Goal: Information Seeking & Learning: Learn about a topic

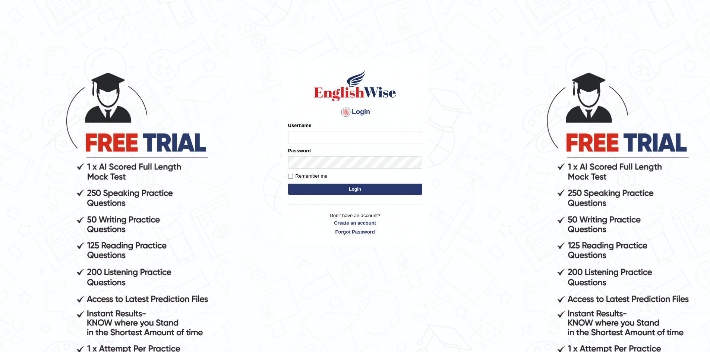
type input "nipenyogesh"
click at [288, 184] on button "Login" at bounding box center [355, 189] width 134 height 11
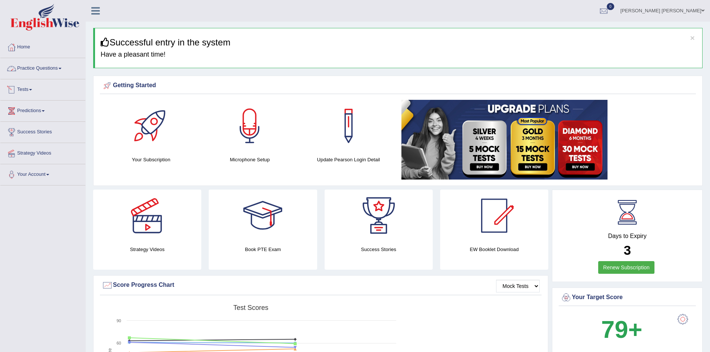
click at [47, 70] on link "Practice Questions" at bounding box center [42, 67] width 85 height 19
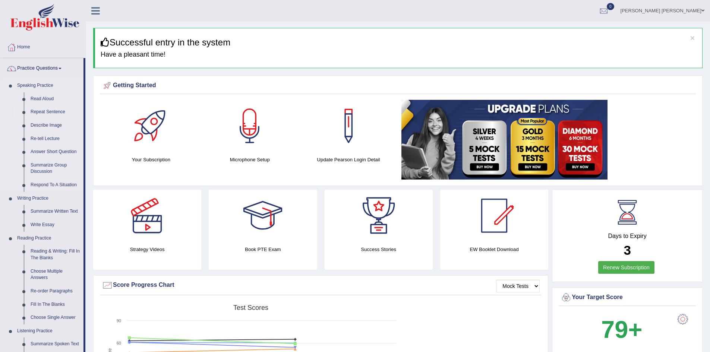
click at [45, 112] on link "Repeat Sentence" at bounding box center [55, 111] width 56 height 13
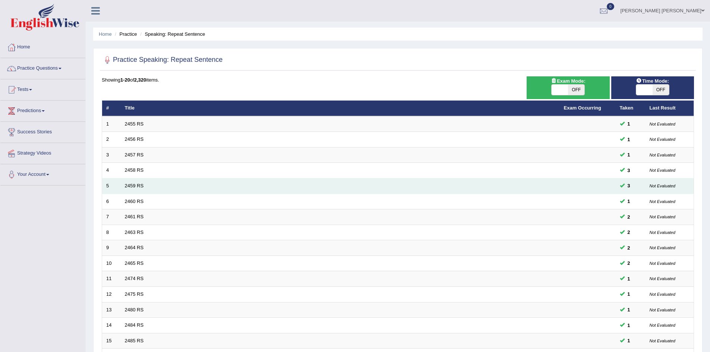
scroll to position [141, 0]
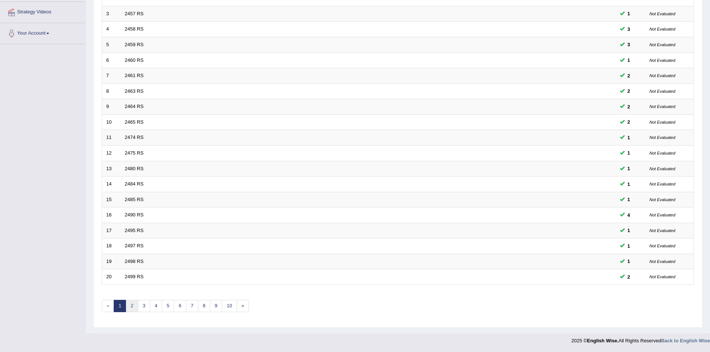
click at [133, 306] on link "2" at bounding box center [132, 306] width 12 height 12
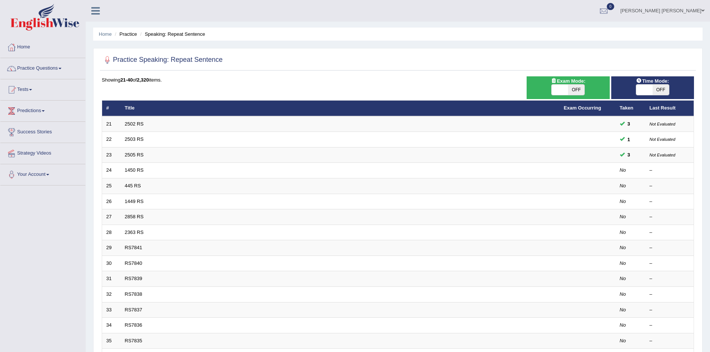
click at [567, 94] on span at bounding box center [560, 90] width 16 height 10
checkbox input "true"
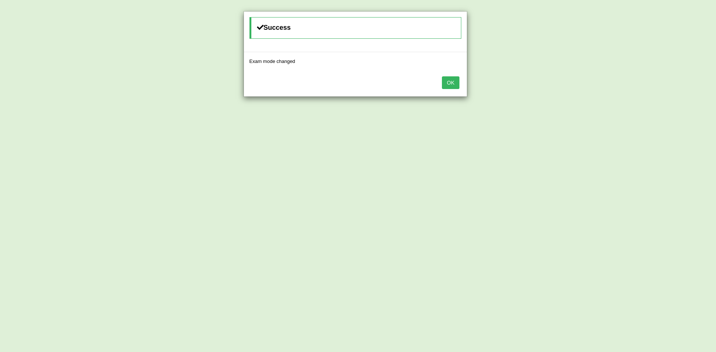
click at [447, 84] on button "OK" at bounding box center [450, 82] width 17 height 13
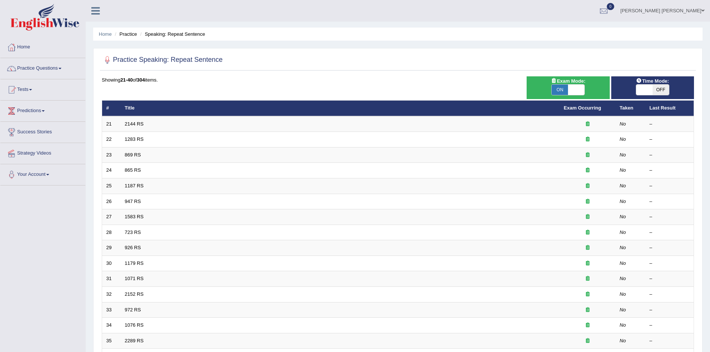
click at [657, 91] on span "OFF" at bounding box center [661, 90] width 16 height 10
checkbox input "true"
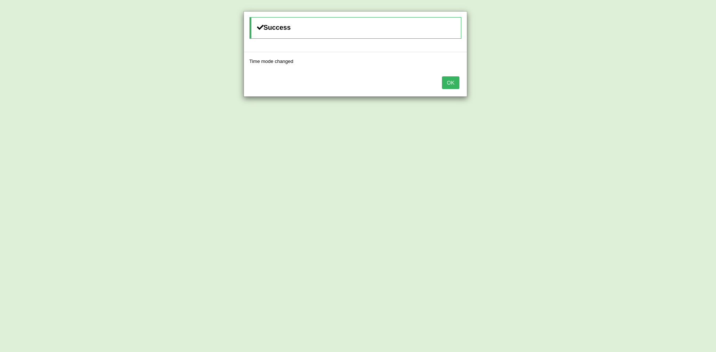
click at [456, 82] on button "OK" at bounding box center [450, 82] width 17 height 13
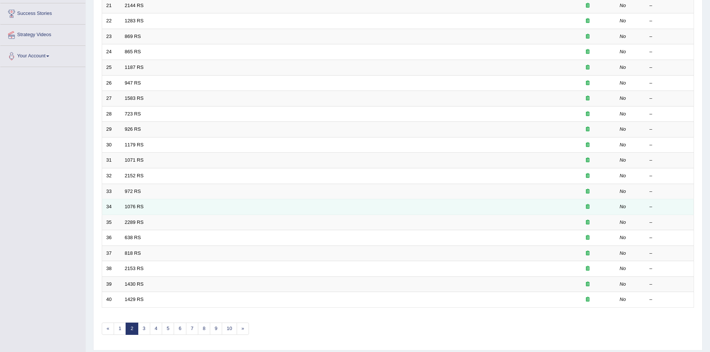
scroll to position [141, 0]
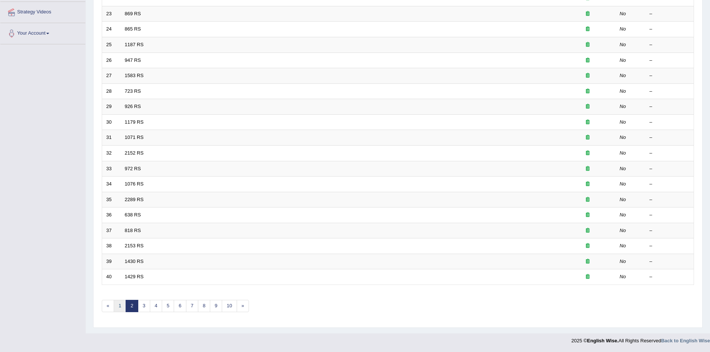
click at [122, 306] on link "1" at bounding box center [120, 306] width 12 height 12
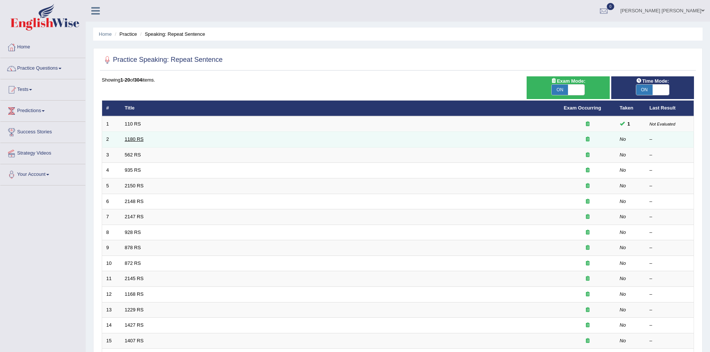
click at [136, 139] on link "1180 RS" at bounding box center [134, 139] width 19 height 6
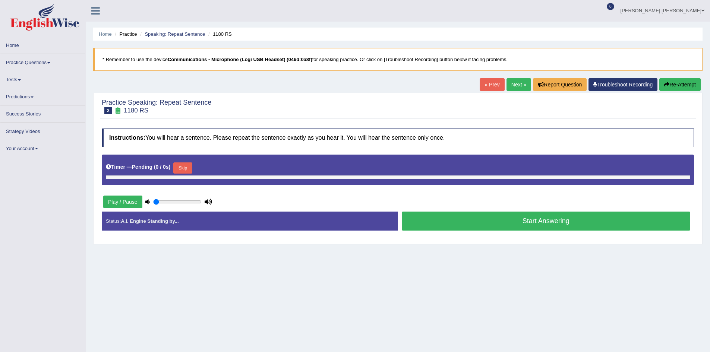
type input "0.85"
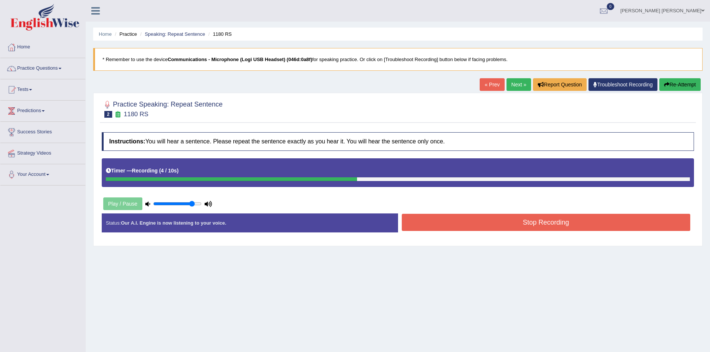
click at [481, 223] on button "Stop Recording" at bounding box center [546, 222] width 289 height 17
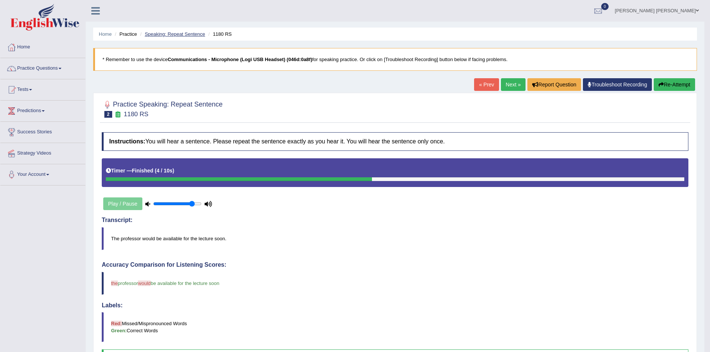
click at [159, 32] on link "Speaking: Repeat Sentence" at bounding box center [175, 34] width 60 height 6
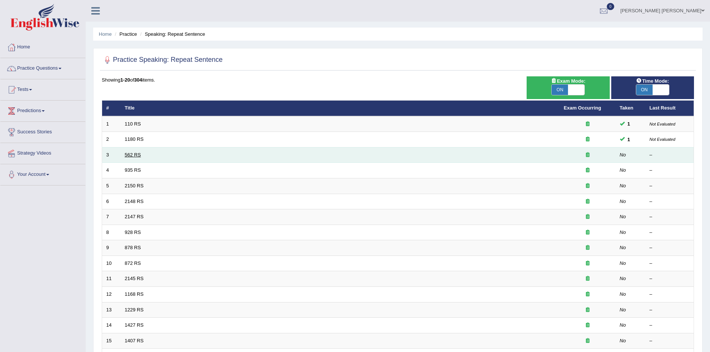
click at [131, 154] on link "562 RS" at bounding box center [133, 155] width 16 height 6
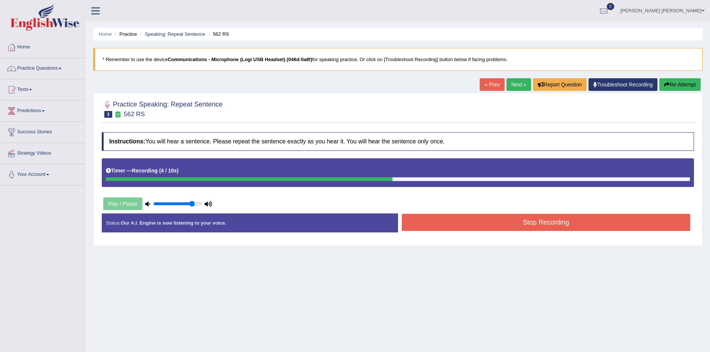
click at [484, 220] on button "Stop Recording" at bounding box center [546, 222] width 289 height 17
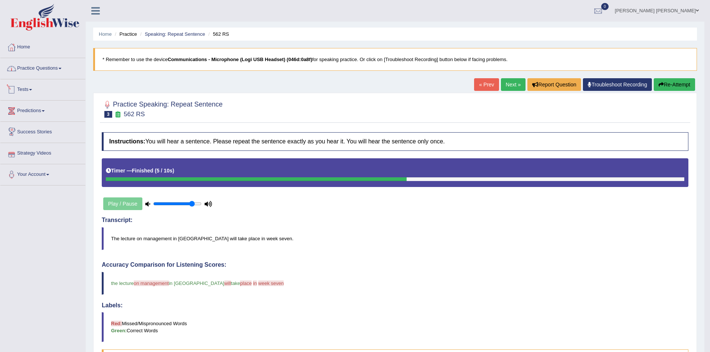
click at [51, 64] on link "Practice Questions" at bounding box center [42, 67] width 85 height 19
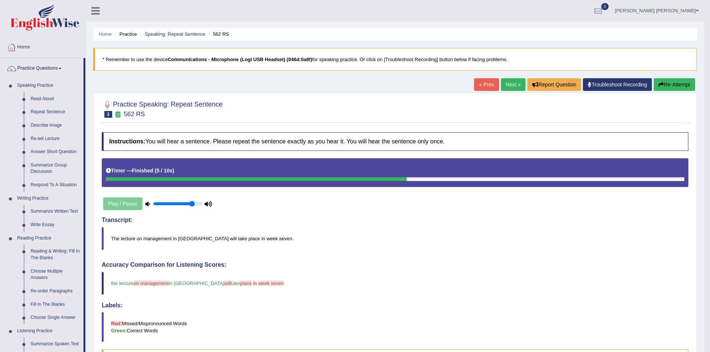
click at [188, 30] on ul "Home Practice Speaking: Repeat Sentence 562 RS" at bounding box center [395, 34] width 604 height 13
click at [188, 33] on link "Speaking: Repeat Sentence" at bounding box center [175, 34] width 60 height 6
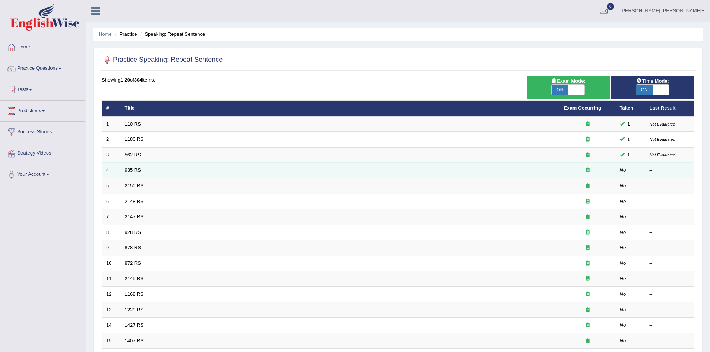
click at [127, 170] on link "935 RS" at bounding box center [133, 170] width 16 height 6
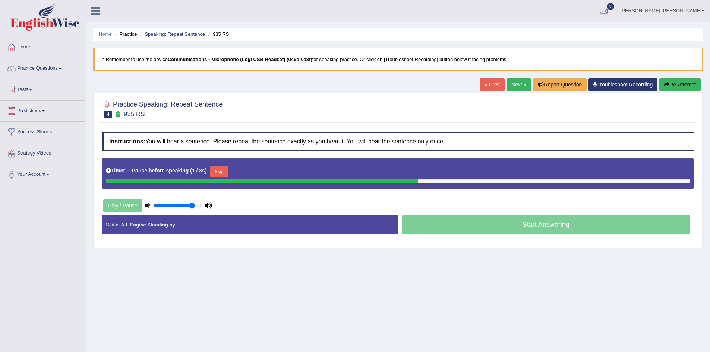
click at [686, 84] on button "Re-Attempt" at bounding box center [679, 84] width 41 height 13
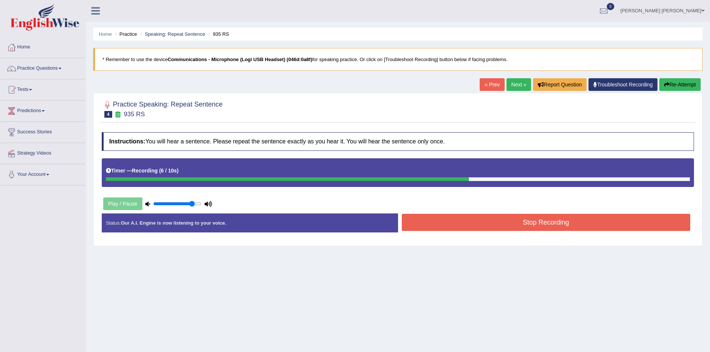
click at [572, 229] on button "Stop Recording" at bounding box center [546, 222] width 289 height 17
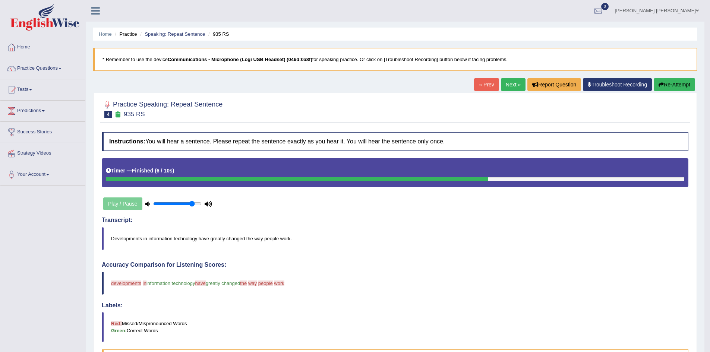
click at [668, 87] on button "Re-Attempt" at bounding box center [674, 84] width 41 height 13
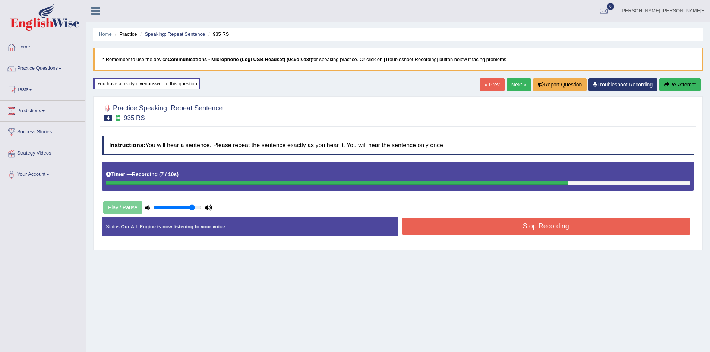
click at [443, 229] on button "Stop Recording" at bounding box center [546, 226] width 289 height 17
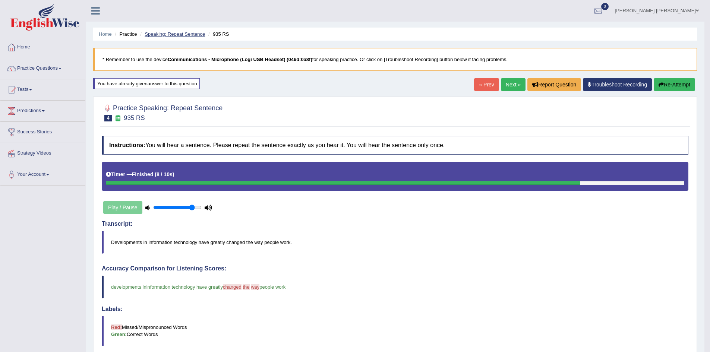
click at [180, 35] on link "Speaking: Repeat Sentence" at bounding box center [175, 34] width 60 height 6
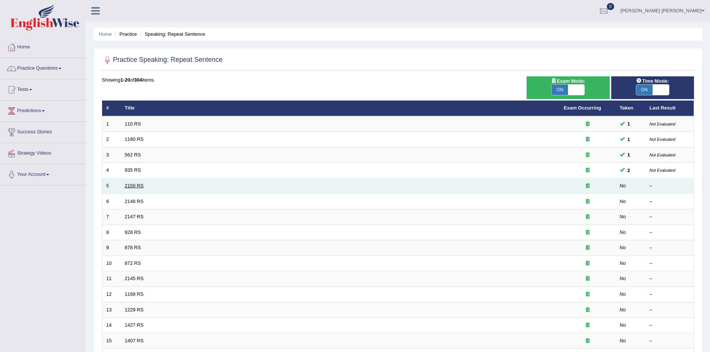
click at [130, 185] on link "2150 RS" at bounding box center [134, 186] width 19 height 6
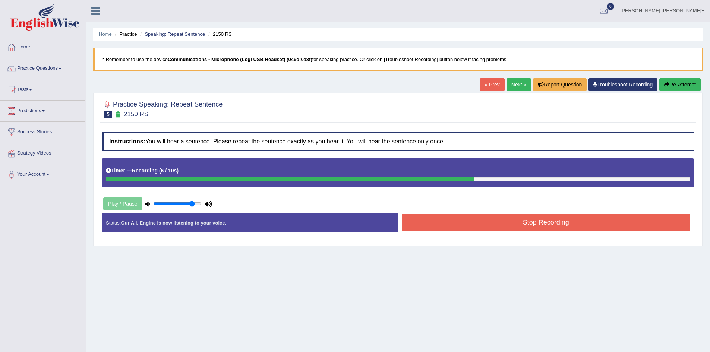
click at [469, 228] on button "Stop Recording" at bounding box center [546, 222] width 289 height 17
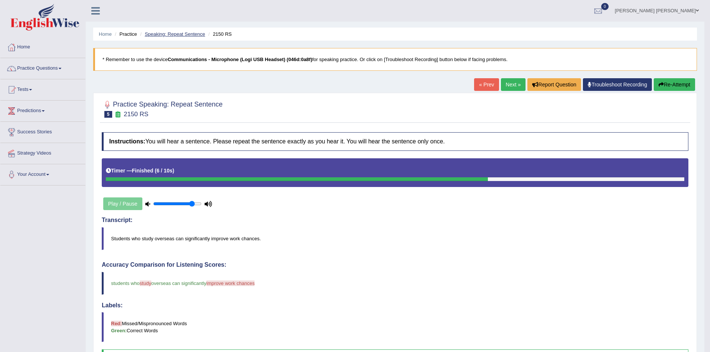
click at [183, 34] on link "Speaking: Repeat Sentence" at bounding box center [175, 34] width 60 height 6
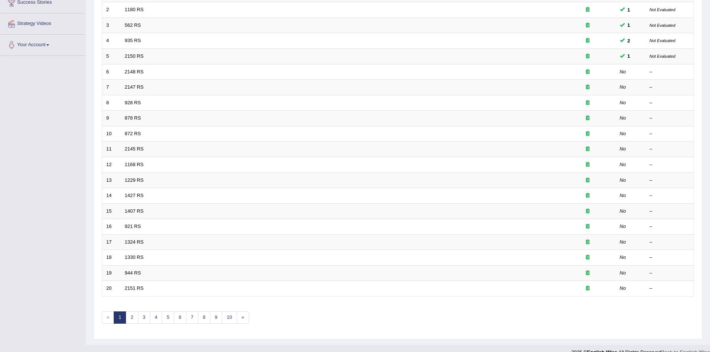
scroll to position [141, 0]
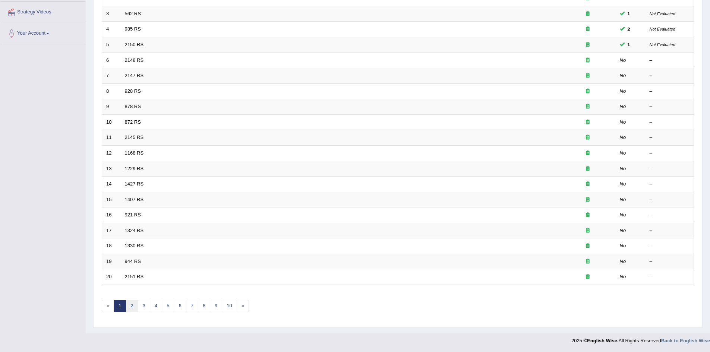
click at [129, 306] on link "2" at bounding box center [132, 306] width 12 height 12
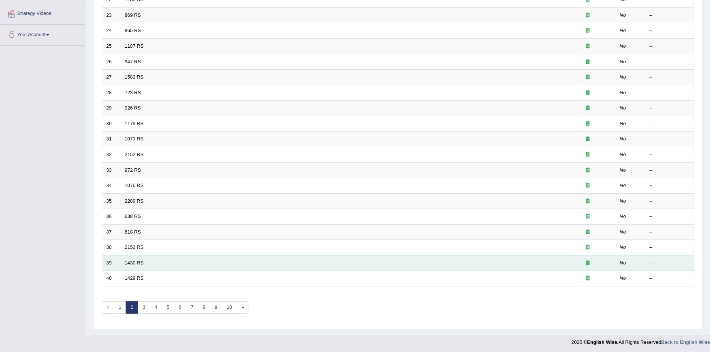
scroll to position [141, 0]
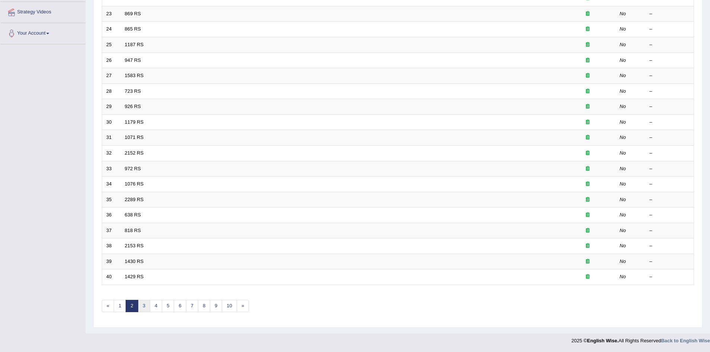
click at [145, 308] on link "3" at bounding box center [144, 306] width 12 height 12
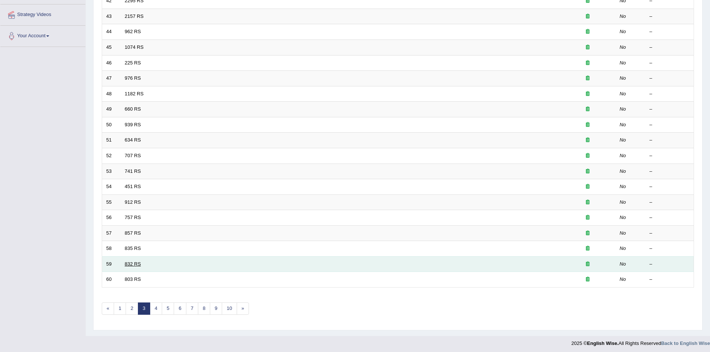
scroll to position [141, 0]
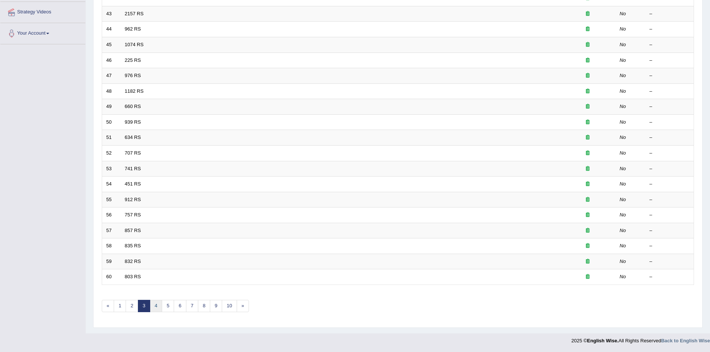
click at [157, 306] on link "4" at bounding box center [156, 306] width 12 height 12
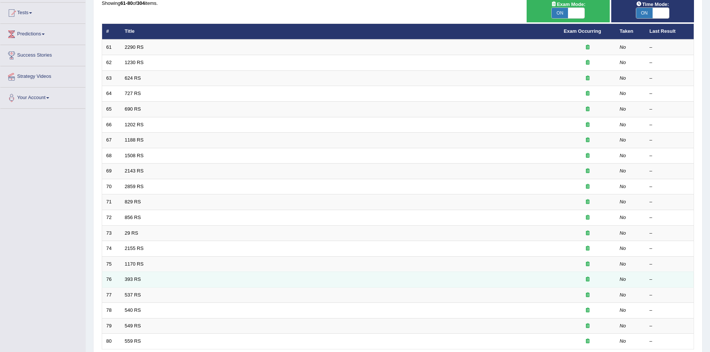
scroll to position [112, 0]
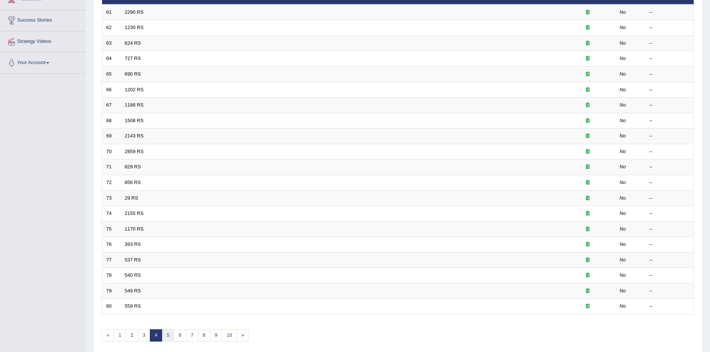
click at [168, 336] on link "5" at bounding box center [168, 335] width 12 height 12
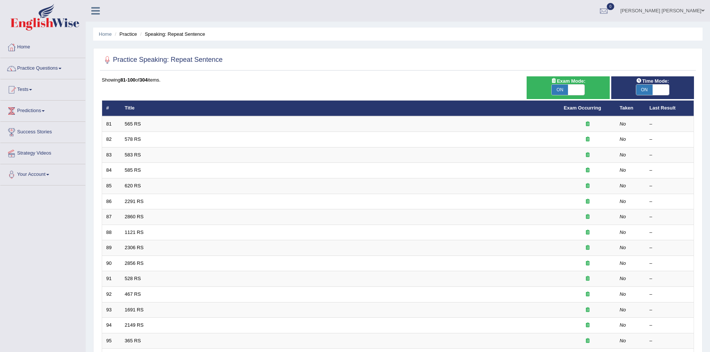
click at [100, 95] on div "Practice Speaking: Repeat Sentence Time Mode: ON OFF Exam Mode: ON OFF Showing …" at bounding box center [397, 258] width 609 height 421
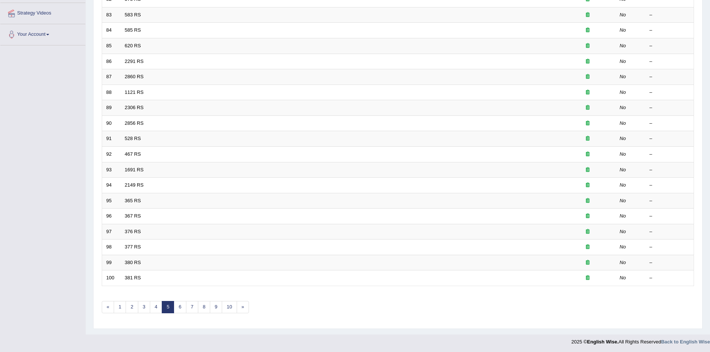
scroll to position [141, 0]
click at [179, 305] on link "6" at bounding box center [180, 306] width 12 height 12
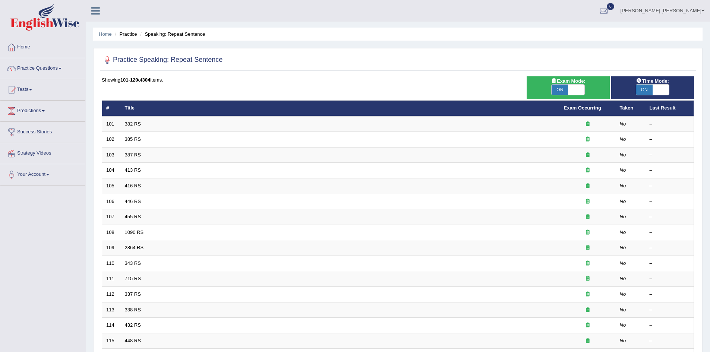
click at [560, 89] on span "ON" at bounding box center [560, 90] width 16 height 10
checkbox input "false"
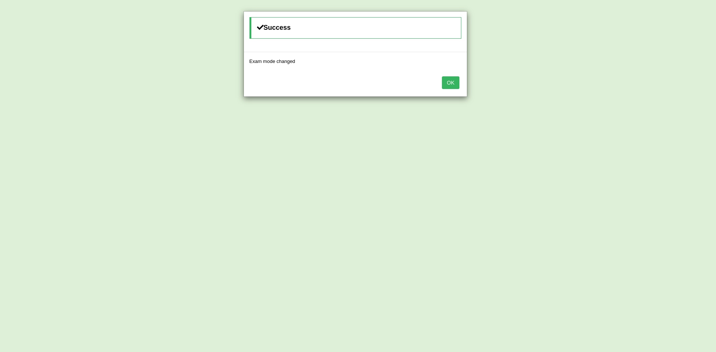
click at [445, 86] on button "OK" at bounding box center [450, 82] width 17 height 13
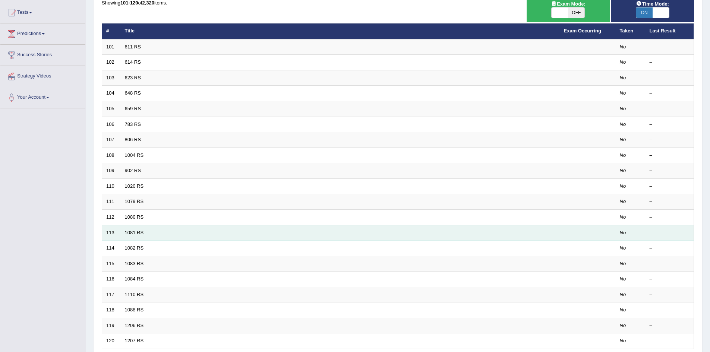
scroll to position [141, 0]
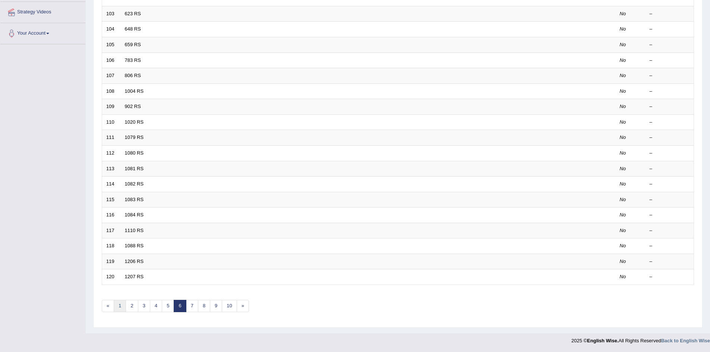
click at [120, 307] on link "1" at bounding box center [120, 306] width 12 height 12
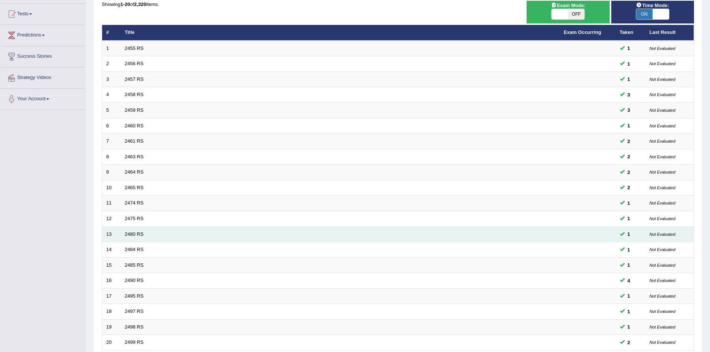
scroll to position [141, 0]
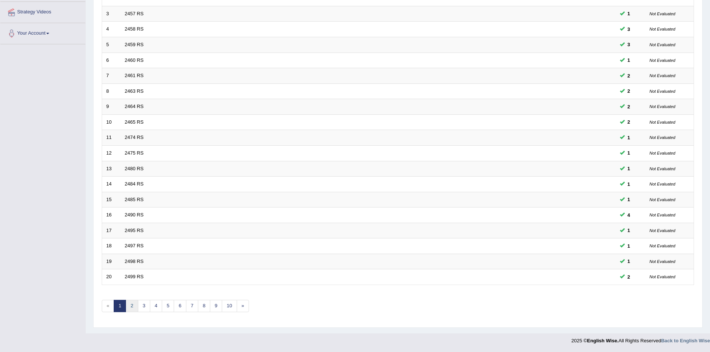
click at [132, 308] on link "2" at bounding box center [132, 306] width 12 height 12
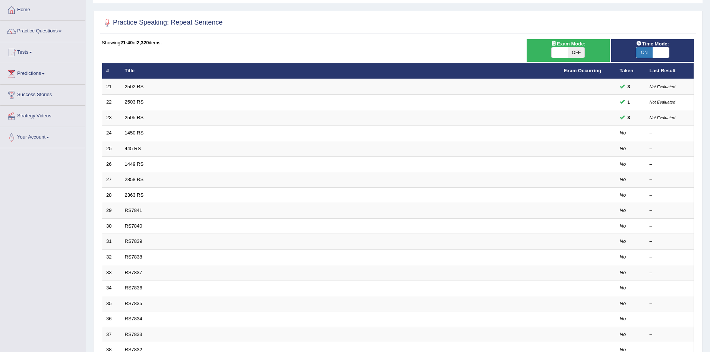
click at [576, 53] on span "OFF" at bounding box center [576, 52] width 16 height 10
checkbox input "true"
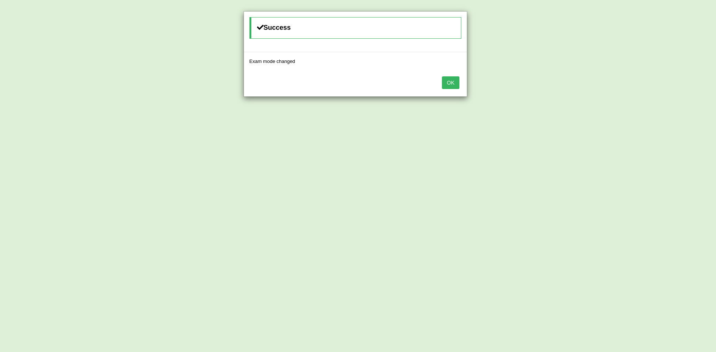
click at [452, 85] on button "OK" at bounding box center [450, 82] width 17 height 13
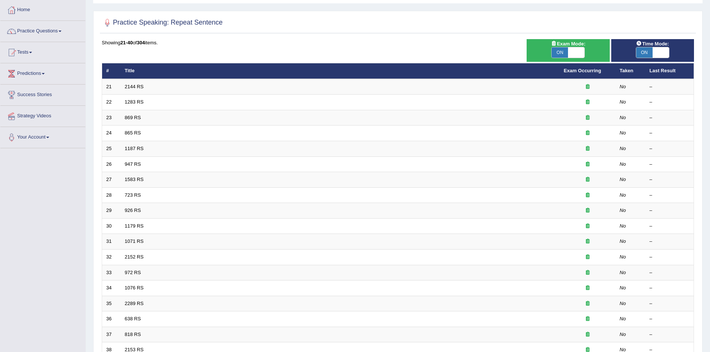
click at [561, 53] on span "ON" at bounding box center [560, 52] width 16 height 10
checkbox input "false"
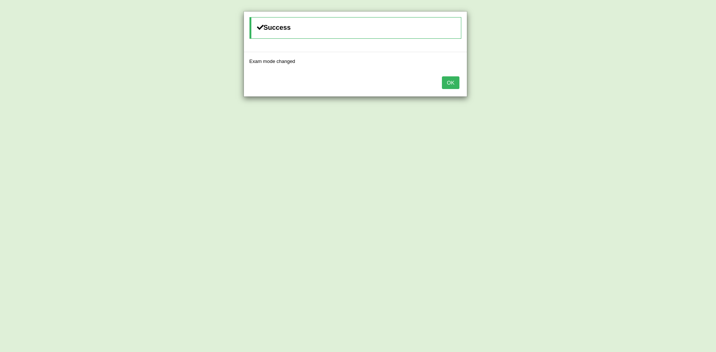
click at [448, 83] on button "OK" at bounding box center [450, 82] width 17 height 13
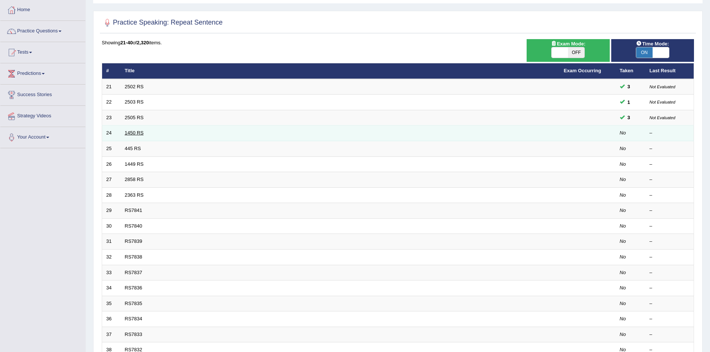
click at [133, 134] on link "1450 RS" at bounding box center [134, 133] width 19 height 6
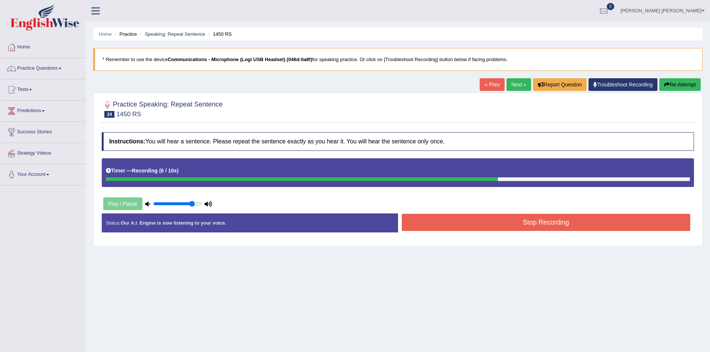
click at [489, 225] on button "Stop Recording" at bounding box center [546, 222] width 289 height 17
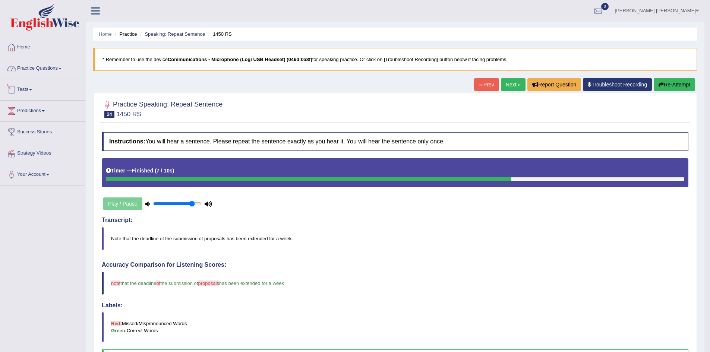
click at [50, 68] on link "Practice Questions" at bounding box center [42, 67] width 85 height 19
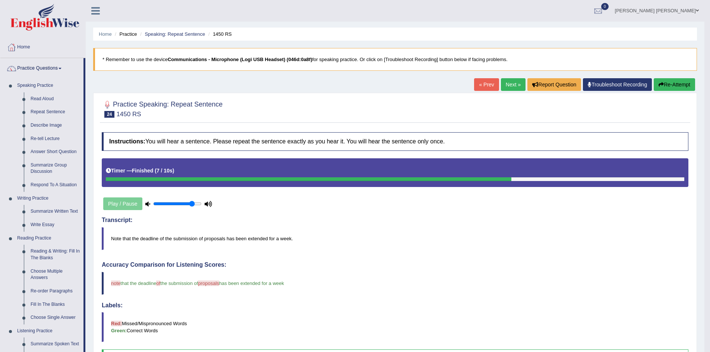
click at [190, 37] on li "Speaking: Repeat Sentence" at bounding box center [171, 34] width 67 height 7
click at [189, 32] on link "Speaking: Repeat Sentence" at bounding box center [175, 34] width 60 height 6
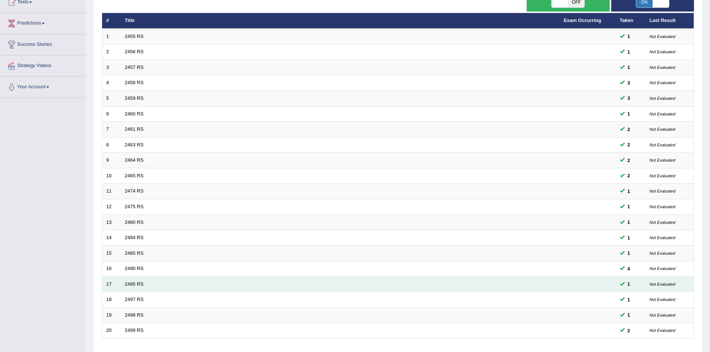
scroll to position [141, 0]
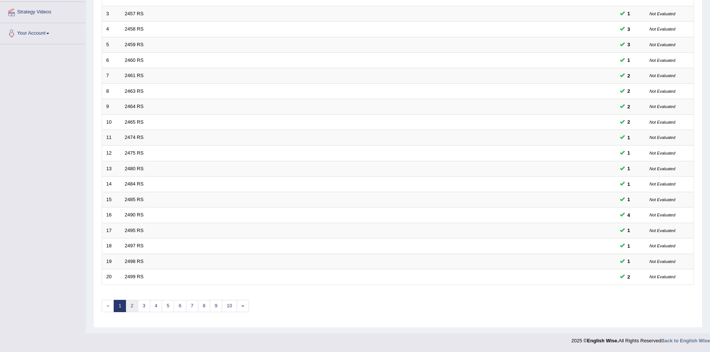
click at [132, 307] on link "2" at bounding box center [132, 306] width 12 height 12
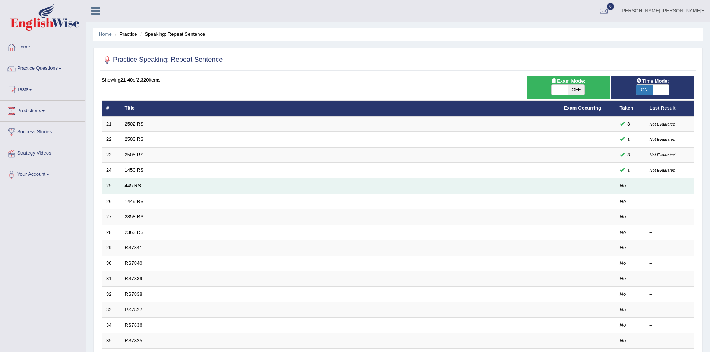
click at [132, 186] on link "445 RS" at bounding box center [133, 186] width 16 height 6
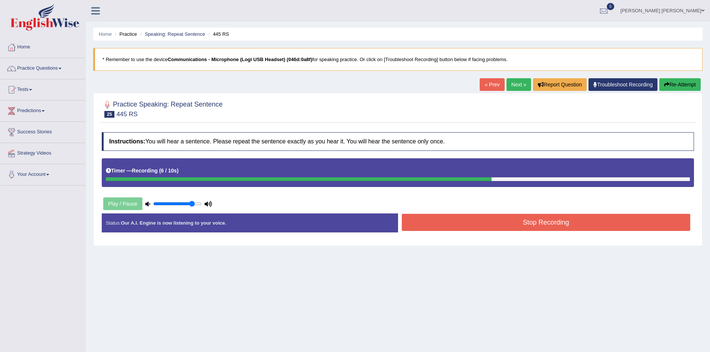
click at [447, 218] on button "Stop Recording" at bounding box center [546, 222] width 289 height 17
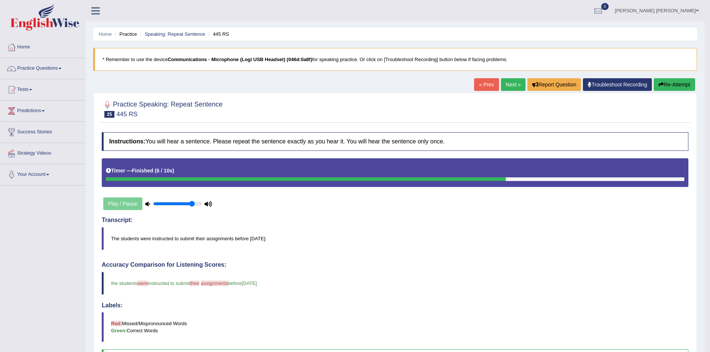
click at [671, 84] on button "Re-Attempt" at bounding box center [674, 84] width 41 height 13
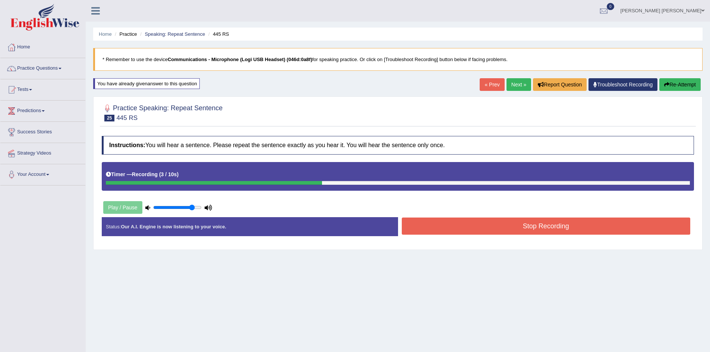
click at [682, 85] on button "Re-Attempt" at bounding box center [679, 84] width 41 height 13
click at [507, 226] on button "Stop Recording" at bounding box center [546, 226] width 289 height 17
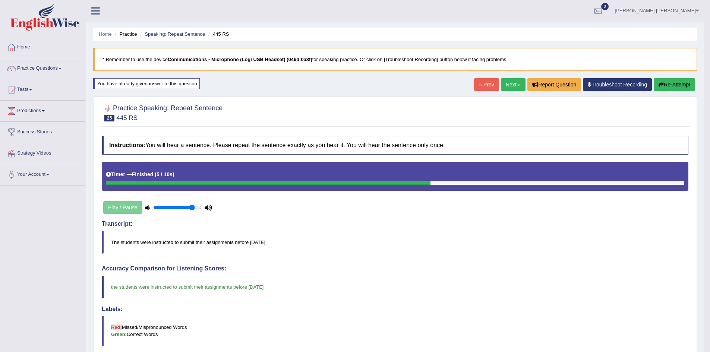
click at [678, 86] on button "Re-Attempt" at bounding box center [674, 84] width 41 height 13
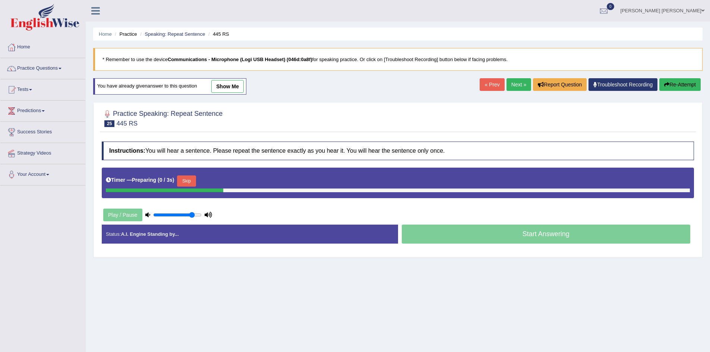
click at [192, 181] on button "Skip" at bounding box center [186, 181] width 19 height 11
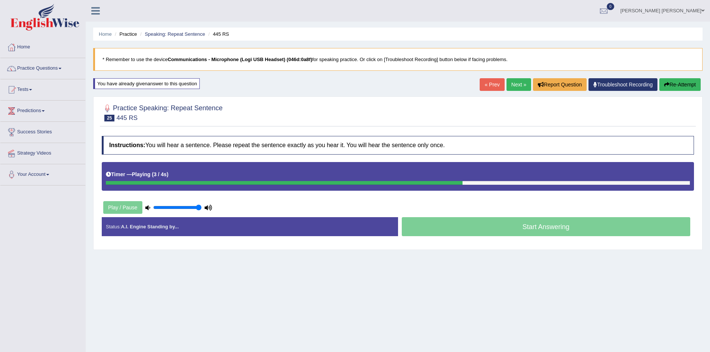
drag, startPoint x: 192, startPoint y: 207, endPoint x: 206, endPoint y: 208, distance: 14.2
type input "1"
click at [202, 208] on input "range" at bounding box center [177, 208] width 48 height 6
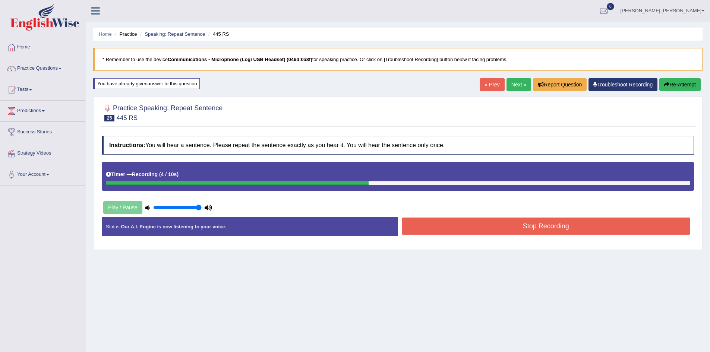
click at [532, 227] on button "Stop Recording" at bounding box center [546, 226] width 289 height 17
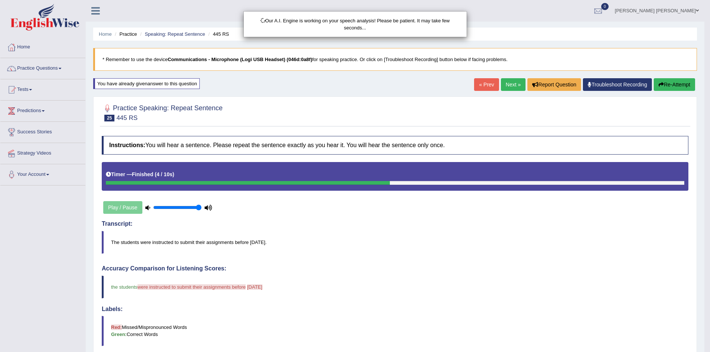
click at [681, 86] on div "Our A.I. Engine is working on your speech analysis! Please be patient. It may t…" at bounding box center [355, 176] width 710 height 352
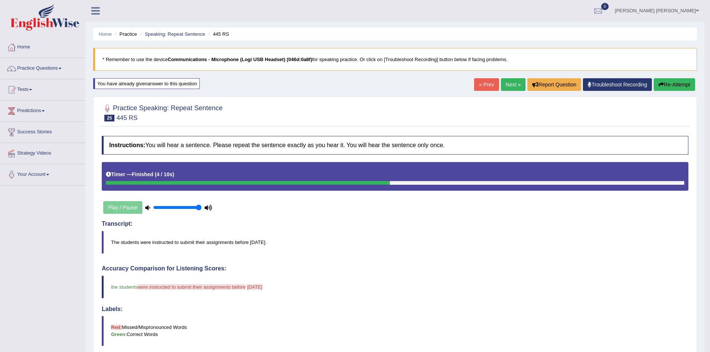
click at [675, 83] on button "Re-Attempt" at bounding box center [674, 84] width 41 height 13
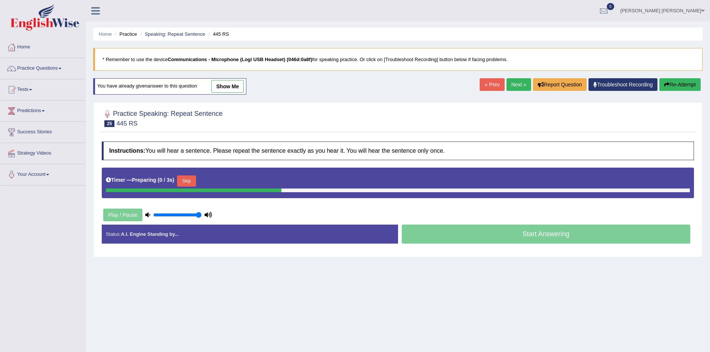
click at [187, 178] on button "Skip" at bounding box center [186, 181] width 19 height 11
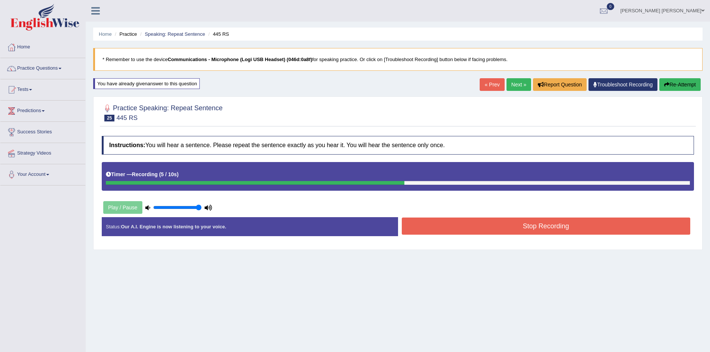
click at [488, 226] on button "Stop Recording" at bounding box center [546, 226] width 289 height 17
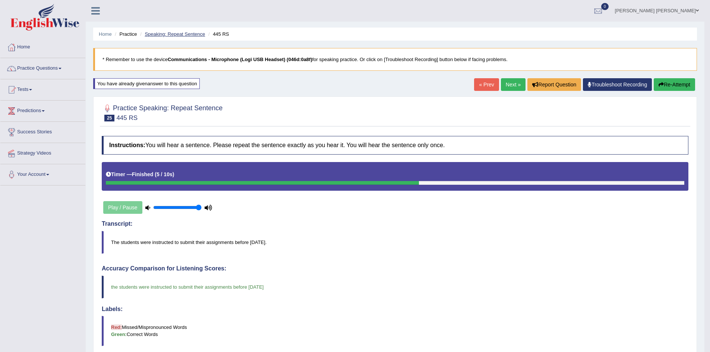
click at [183, 33] on link "Speaking: Repeat Sentence" at bounding box center [175, 34] width 60 height 6
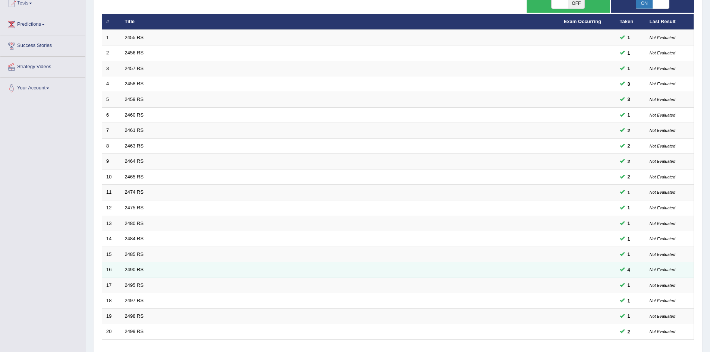
scroll to position [141, 0]
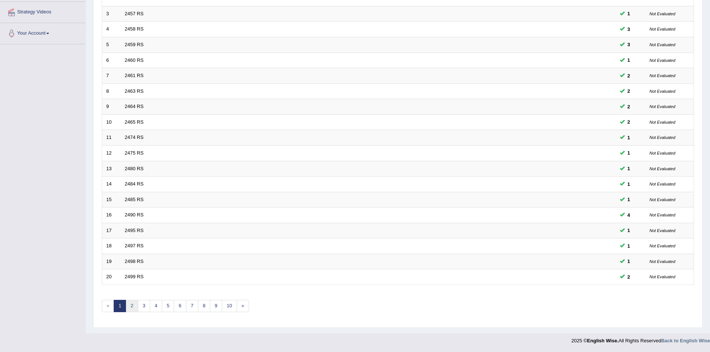
click at [134, 308] on link "2" at bounding box center [132, 306] width 12 height 12
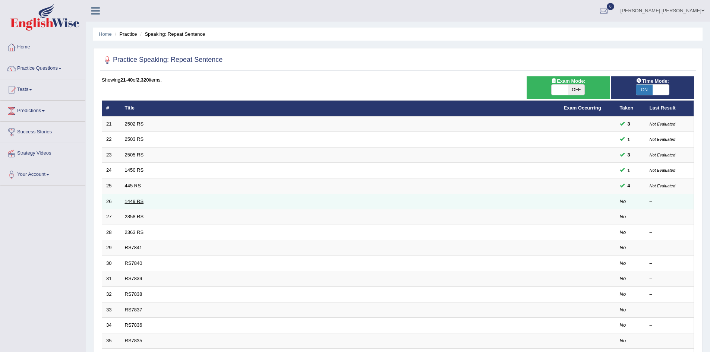
click at [137, 201] on link "1449 RS" at bounding box center [134, 202] width 19 height 6
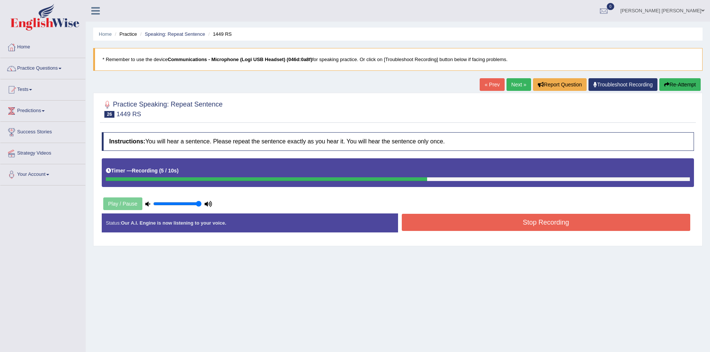
click at [488, 221] on button "Stop Recording" at bounding box center [546, 222] width 289 height 17
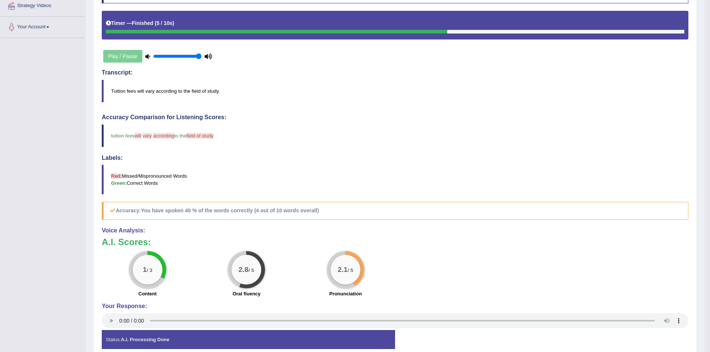
scroll to position [71, 0]
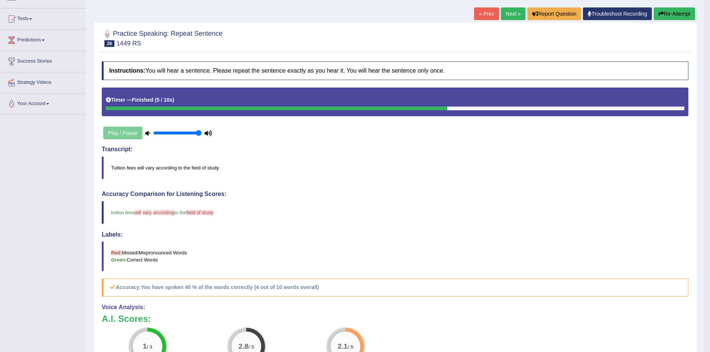
click at [684, 15] on button "Re-Attempt" at bounding box center [674, 13] width 41 height 13
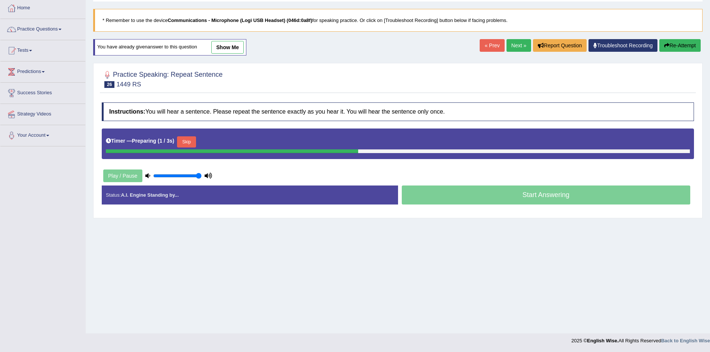
click at [195, 139] on button "Skip" at bounding box center [186, 141] width 19 height 11
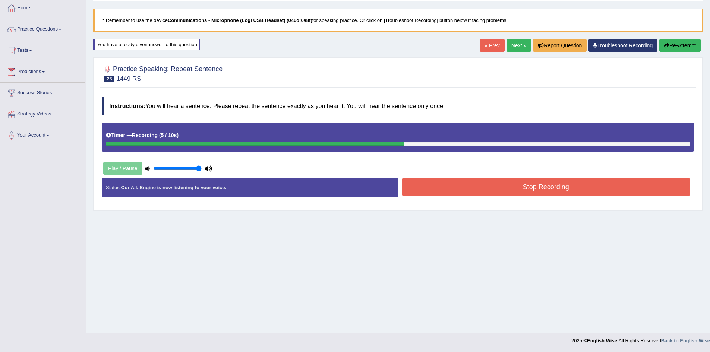
click at [539, 187] on button "Stop Recording" at bounding box center [546, 187] width 289 height 17
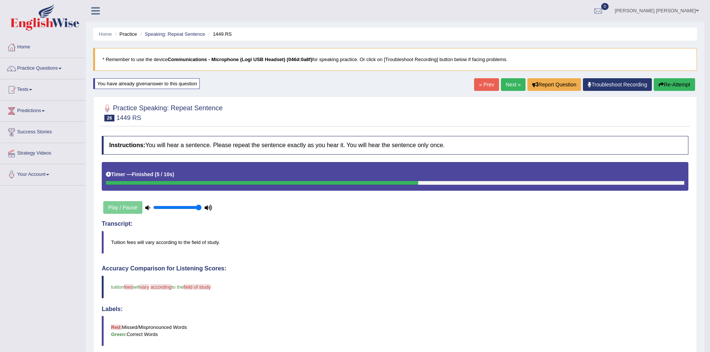
click at [669, 87] on button "Re-Attempt" at bounding box center [674, 84] width 41 height 13
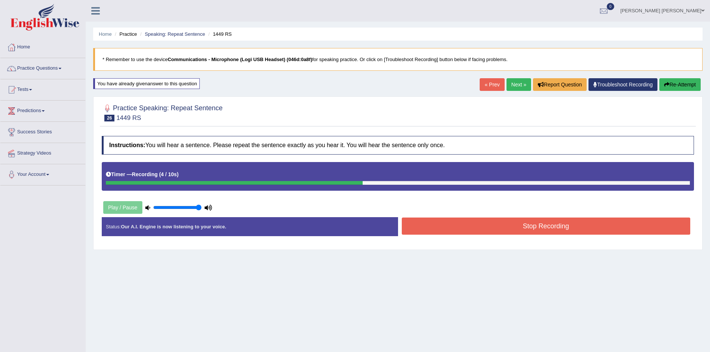
click at [497, 227] on button "Stop Recording" at bounding box center [546, 226] width 289 height 17
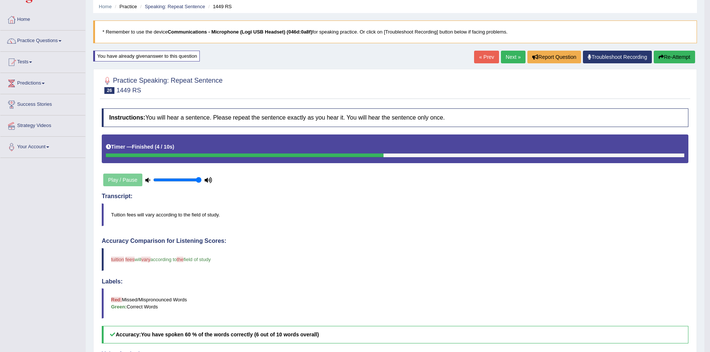
scroll to position [186, 0]
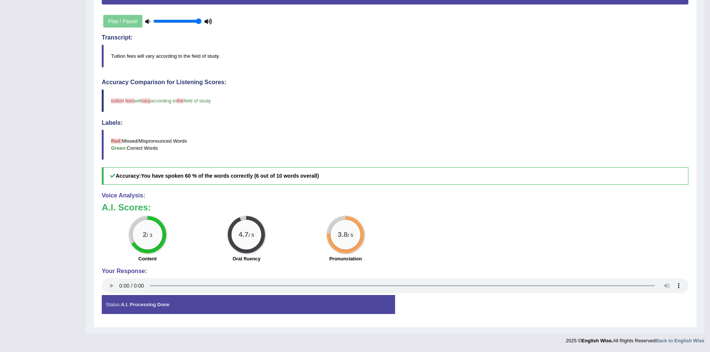
click at [118, 56] on blockquote "Tuition fees will vary according to the field of study." at bounding box center [395, 56] width 587 height 23
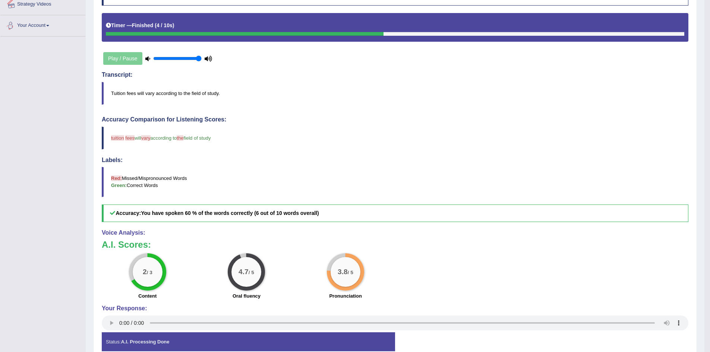
scroll to position [0, 0]
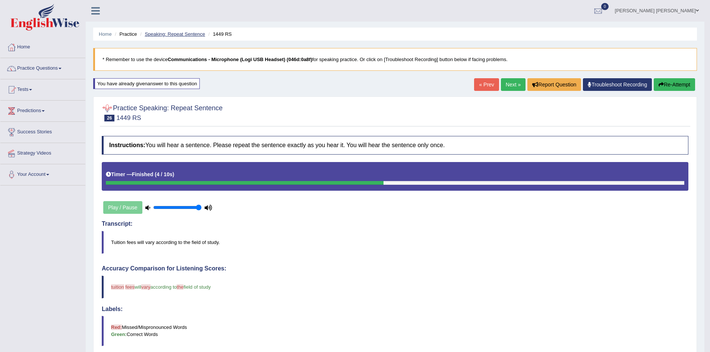
click at [179, 34] on link "Speaking: Repeat Sentence" at bounding box center [175, 34] width 60 height 6
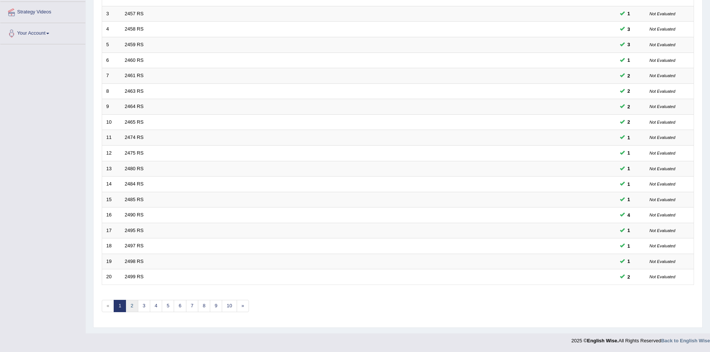
click at [135, 306] on link "2" at bounding box center [132, 306] width 12 height 12
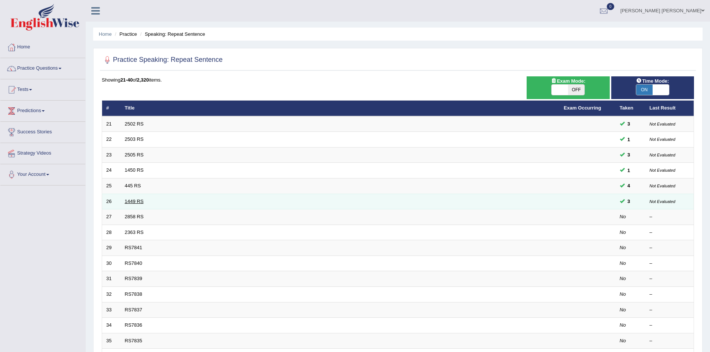
click at [131, 203] on link "1449 RS" at bounding box center [134, 202] width 19 height 6
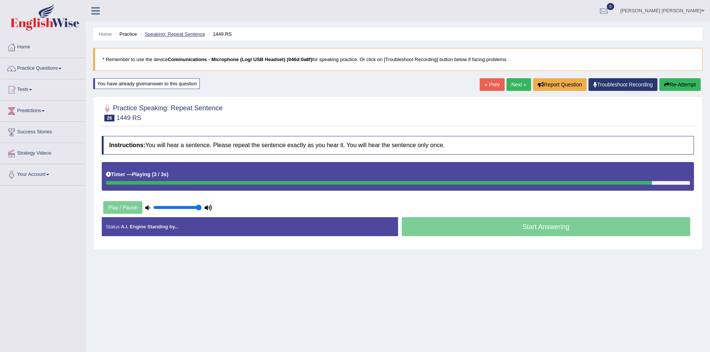
click at [183, 32] on link "Speaking: Repeat Sentence" at bounding box center [175, 34] width 60 height 6
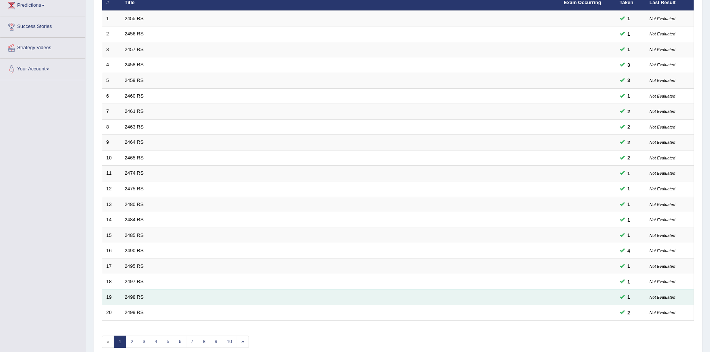
scroll to position [141, 0]
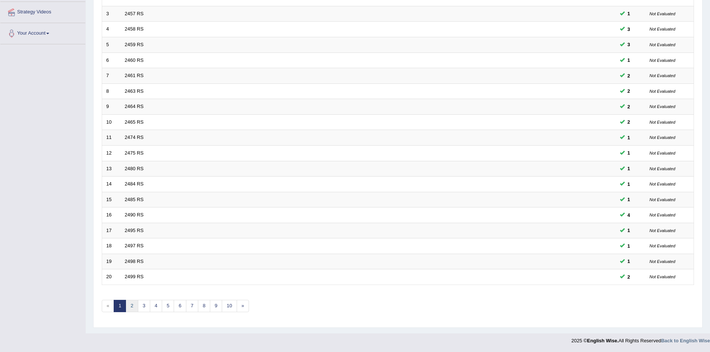
click at [134, 304] on link "2" at bounding box center [132, 306] width 12 height 12
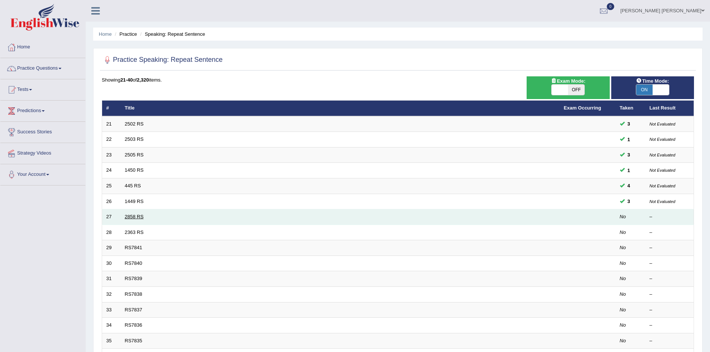
click at [134, 217] on link "2858 RS" at bounding box center [134, 217] width 19 height 6
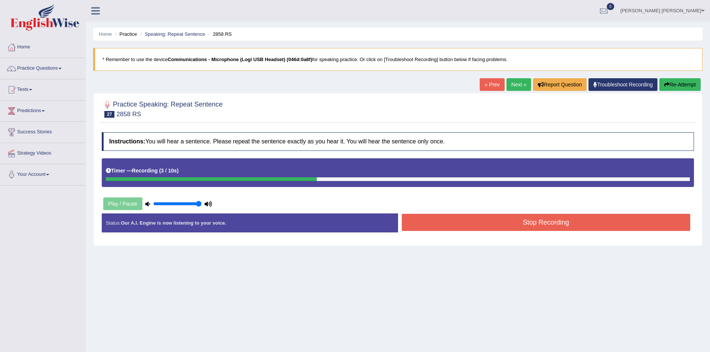
click at [514, 223] on button "Stop Recording" at bounding box center [546, 222] width 289 height 17
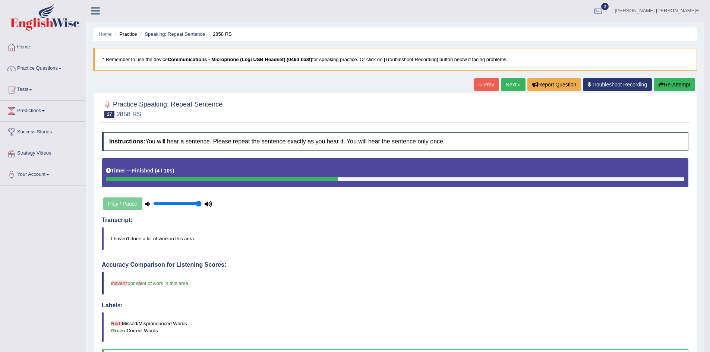
click at [507, 85] on link "Next »" at bounding box center [513, 84] width 25 height 13
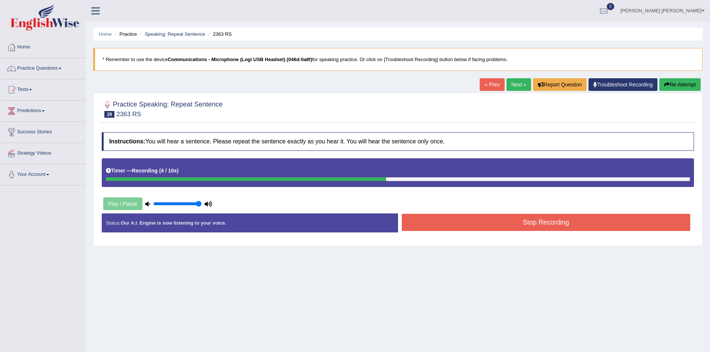
click at [518, 221] on button "Stop Recording" at bounding box center [546, 222] width 289 height 17
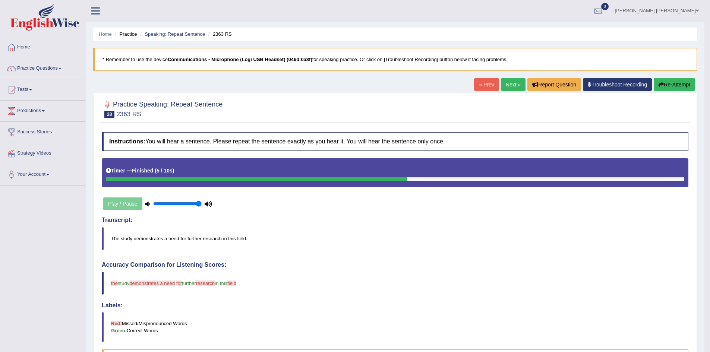
click at [674, 85] on button "Re-Attempt" at bounding box center [674, 84] width 41 height 13
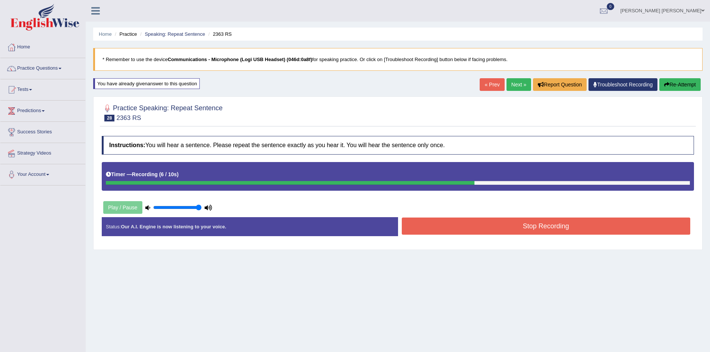
click at [458, 227] on button "Stop Recording" at bounding box center [546, 226] width 289 height 17
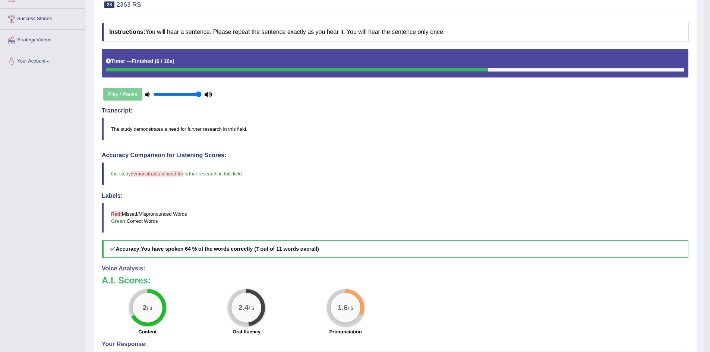
scroll to position [75, 0]
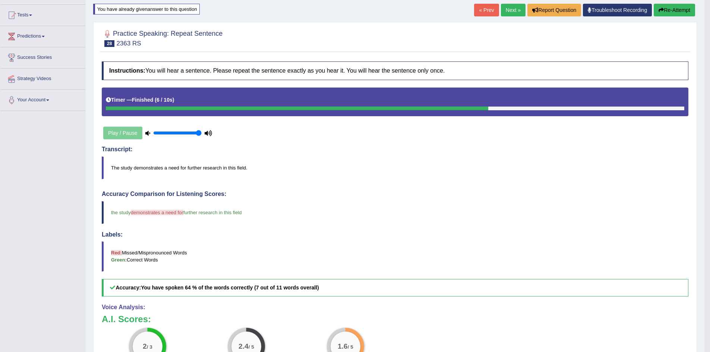
click at [666, 13] on button "Re-Attempt" at bounding box center [674, 10] width 41 height 13
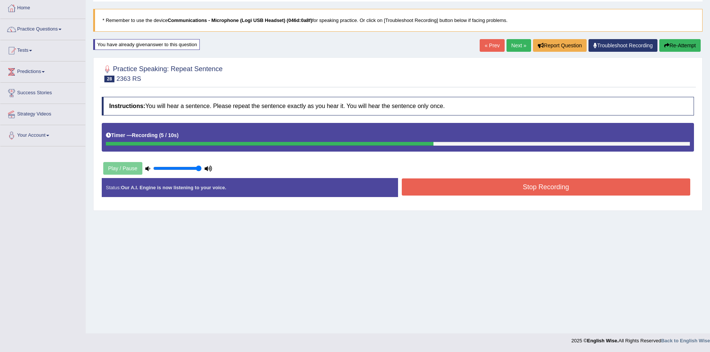
click at [486, 188] on button "Stop Recording" at bounding box center [546, 187] width 289 height 17
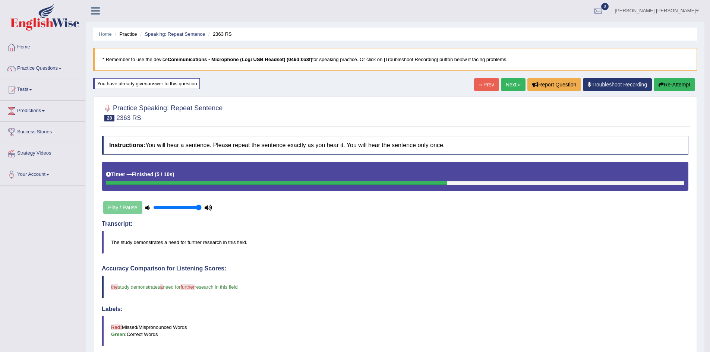
click at [507, 87] on link "Next »" at bounding box center [513, 84] width 25 height 13
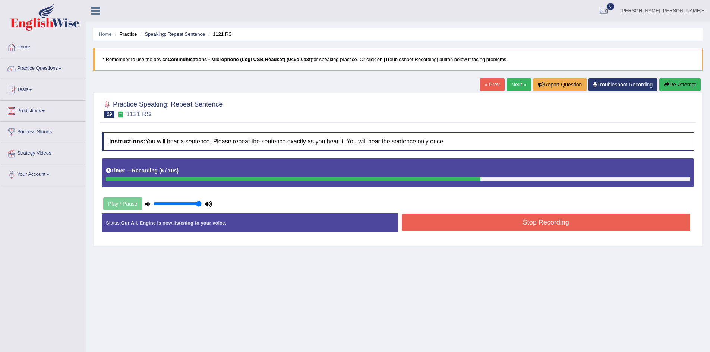
click at [492, 224] on button "Stop Recording" at bounding box center [546, 222] width 289 height 17
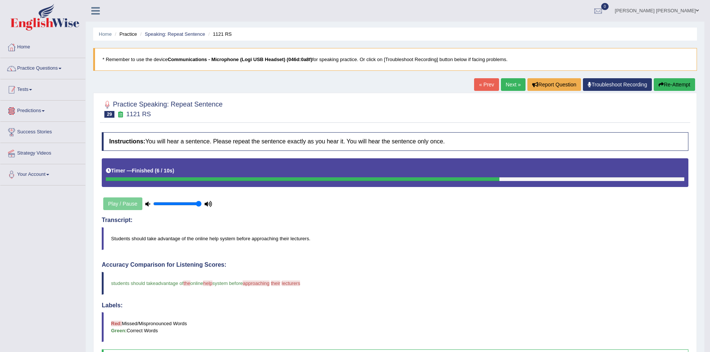
click at [29, 91] on link "Tests" at bounding box center [42, 88] width 85 height 19
click at [29, 133] on link "History" at bounding box center [49, 133] width 70 height 13
click at [98, 137] on div "Practice Speaking: Repeat Sentence 29 1121 RS Instructions: You will hear a sen…" at bounding box center [395, 302] width 604 height 418
click at [509, 88] on link "Next »" at bounding box center [513, 84] width 25 height 13
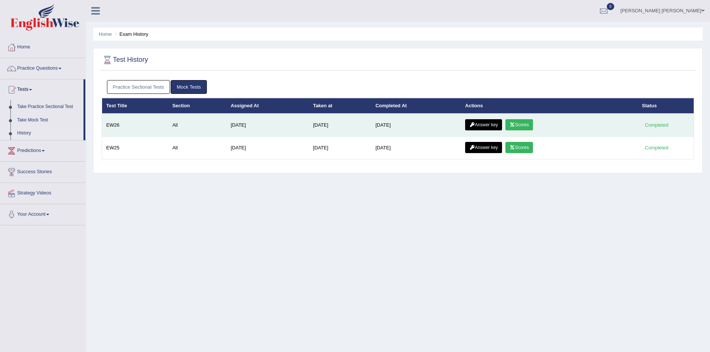
click at [490, 125] on link "Answer key" at bounding box center [483, 124] width 37 height 11
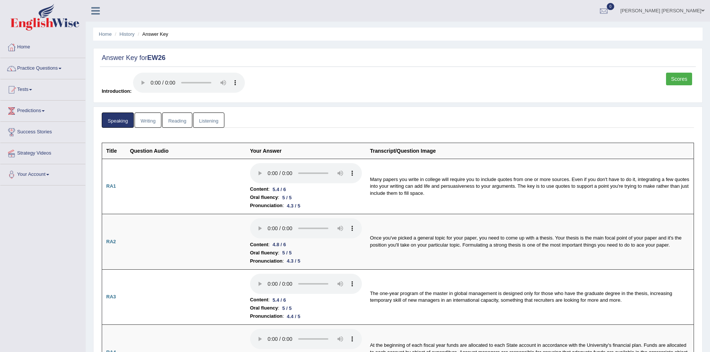
drag, startPoint x: 682, startPoint y: 77, endPoint x: 676, endPoint y: 77, distance: 6.3
click at [682, 78] on link "Scores" at bounding box center [679, 79] width 26 height 13
click at [678, 79] on link "Scores" at bounding box center [679, 79] width 26 height 13
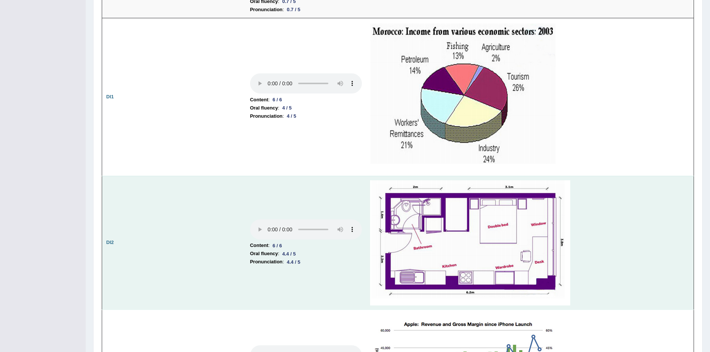
scroll to position [1155, 0]
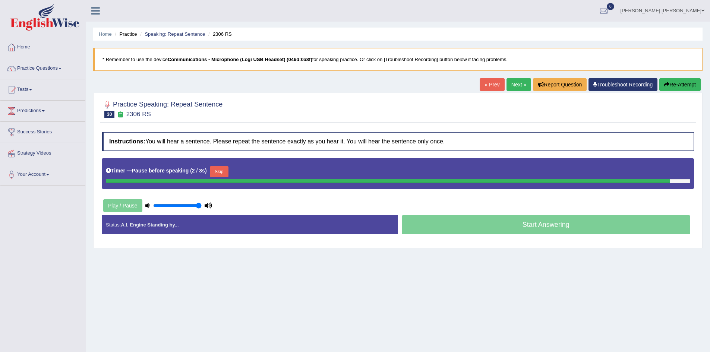
click at [675, 82] on button "Re-Attempt" at bounding box center [679, 84] width 41 height 13
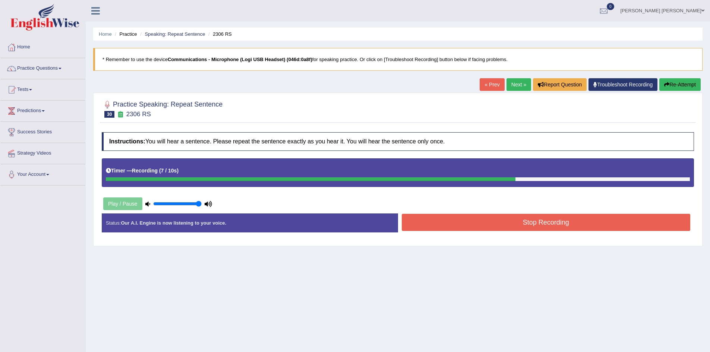
click at [507, 219] on button "Stop Recording" at bounding box center [546, 222] width 289 height 17
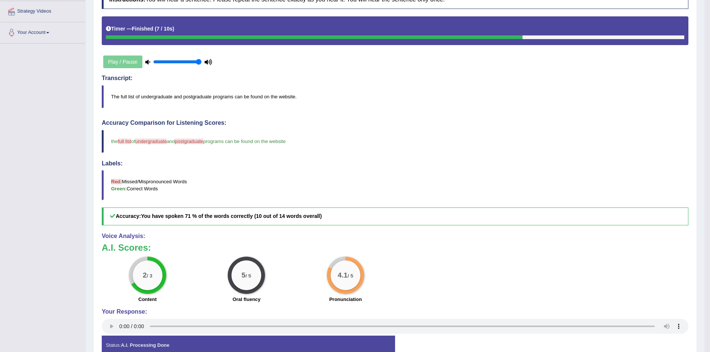
scroll to position [149, 0]
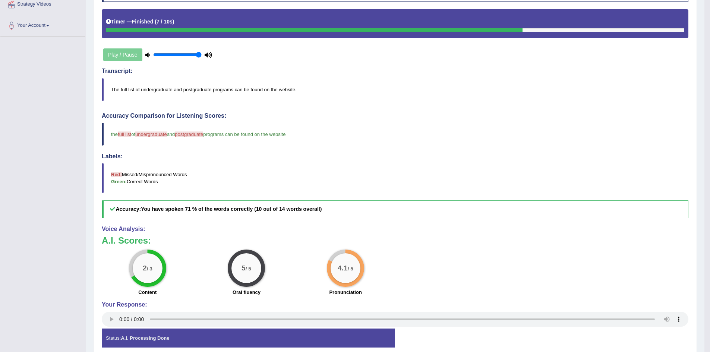
click at [97, 132] on div "Practice Speaking: Repeat Sentence 30 2306 RS Instructions: You will hear a sen…" at bounding box center [395, 153] width 604 height 418
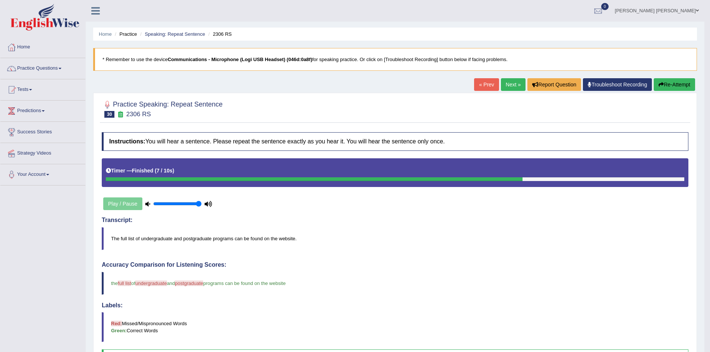
click at [685, 84] on button "Re-Attempt" at bounding box center [674, 84] width 41 height 13
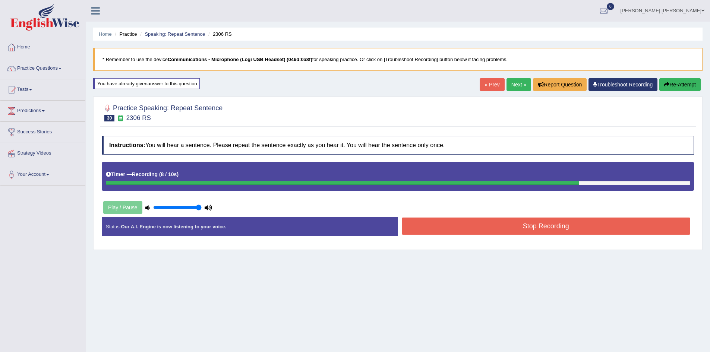
click at [508, 228] on button "Stop Recording" at bounding box center [546, 226] width 289 height 17
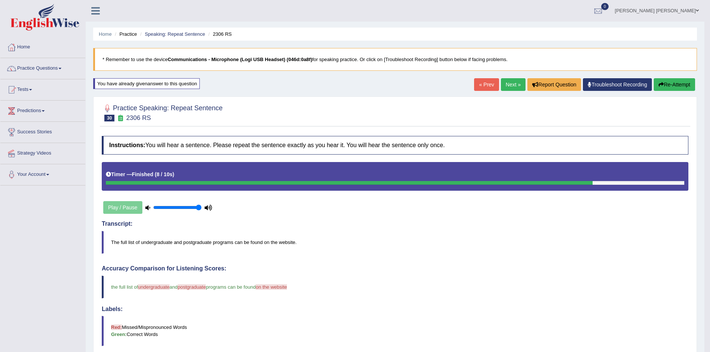
click at [681, 89] on button "Re-Attempt" at bounding box center [674, 84] width 41 height 13
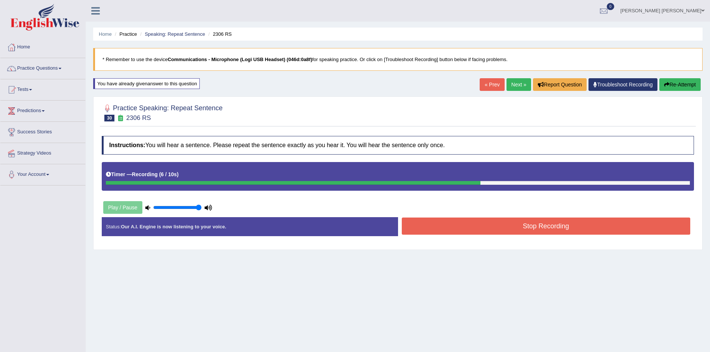
click at [503, 233] on button "Stop Recording" at bounding box center [546, 226] width 289 height 17
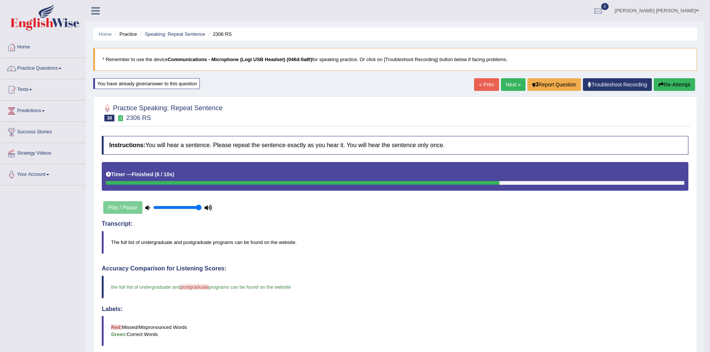
click at [507, 85] on link "Next »" at bounding box center [513, 84] width 25 height 13
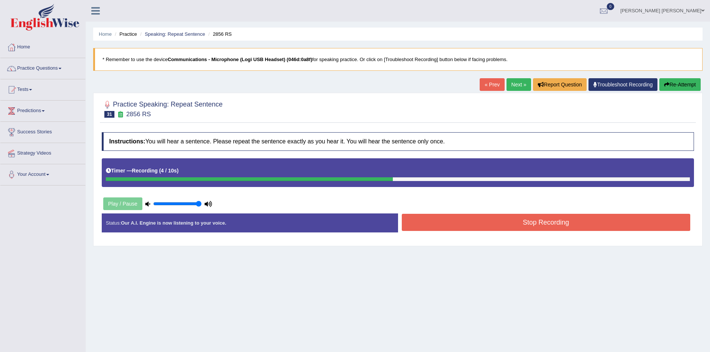
click at [514, 227] on button "Stop Recording" at bounding box center [546, 222] width 289 height 17
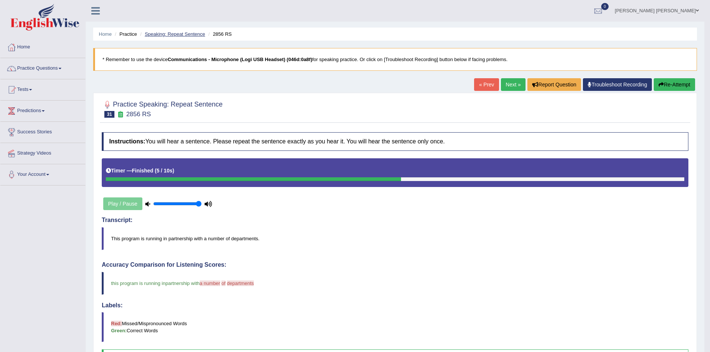
click at [198, 35] on link "Speaking: Repeat Sentence" at bounding box center [175, 34] width 60 height 6
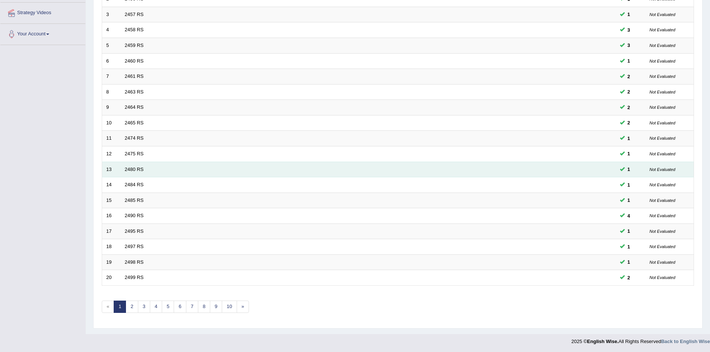
scroll to position [141, 0]
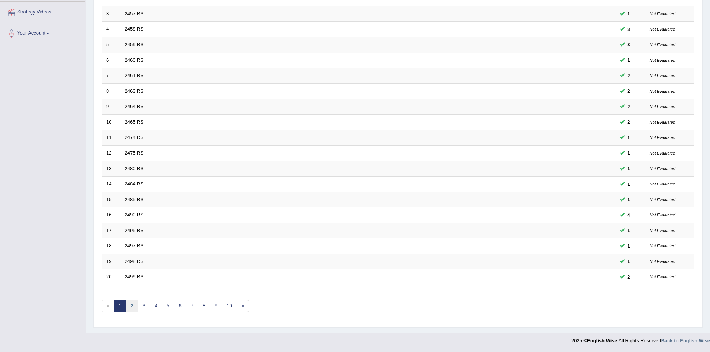
click at [134, 305] on link "2" at bounding box center [132, 306] width 12 height 12
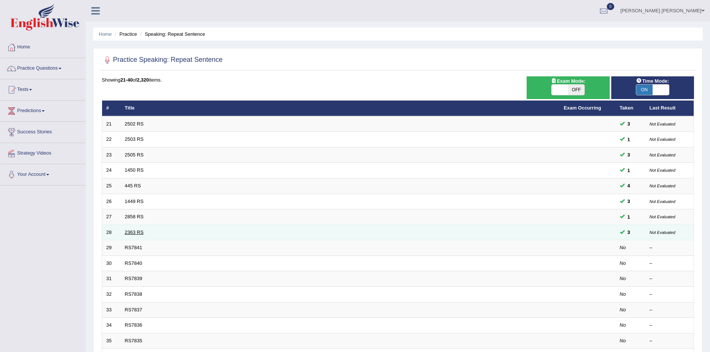
click at [135, 230] on link "2363 RS" at bounding box center [134, 233] width 19 height 6
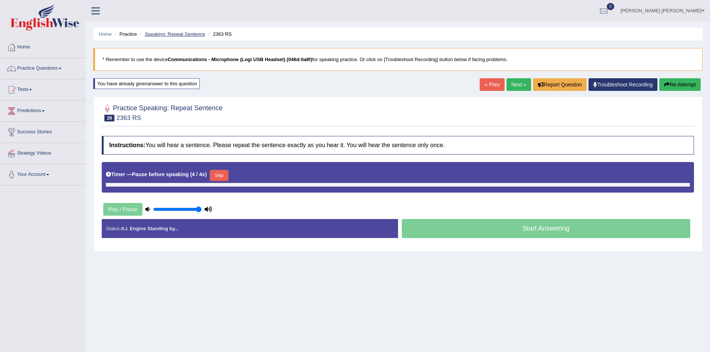
click at [175, 33] on link "Speaking: Repeat Sentence" at bounding box center [175, 34] width 60 height 6
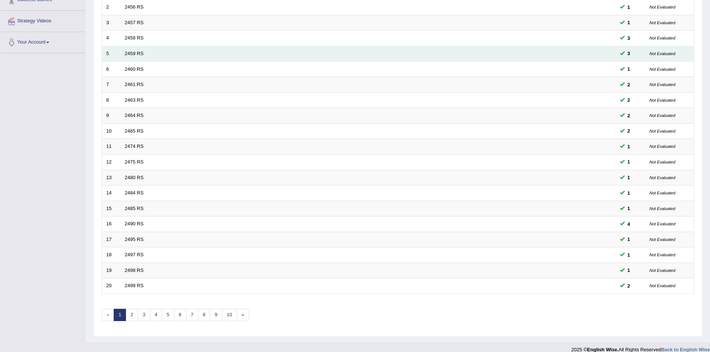
scroll to position [141, 0]
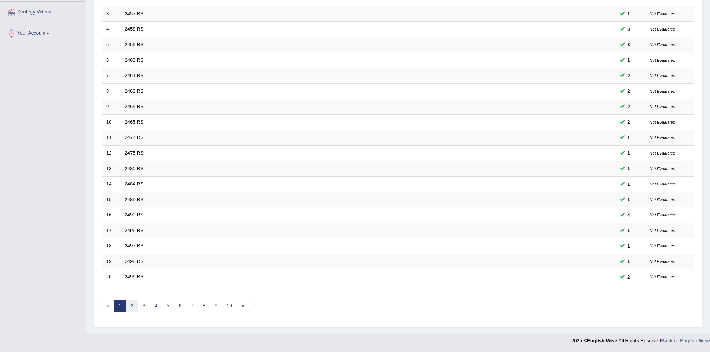
click at [128, 306] on link "2" at bounding box center [132, 306] width 12 height 12
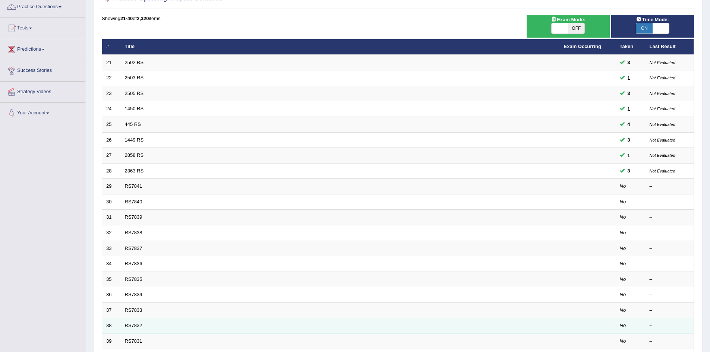
scroll to position [141, 0]
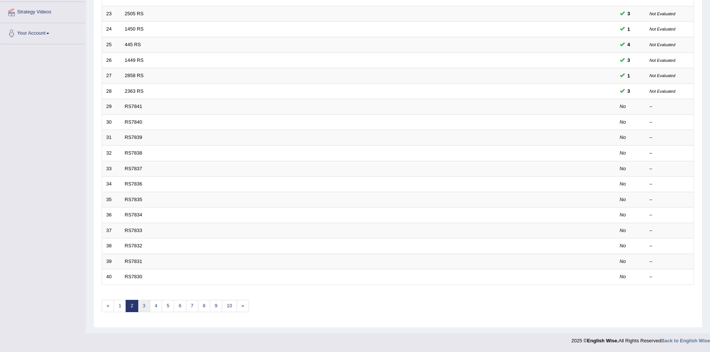
click at [144, 305] on link "3" at bounding box center [144, 306] width 12 height 12
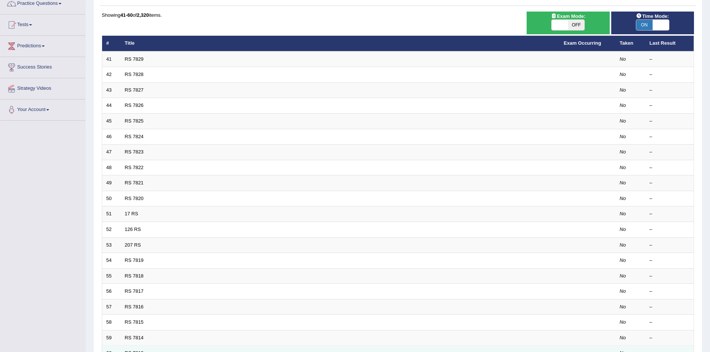
scroll to position [141, 0]
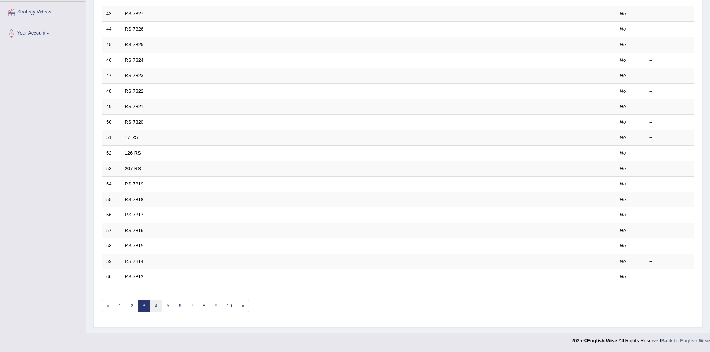
click at [154, 309] on link "4" at bounding box center [156, 306] width 12 height 12
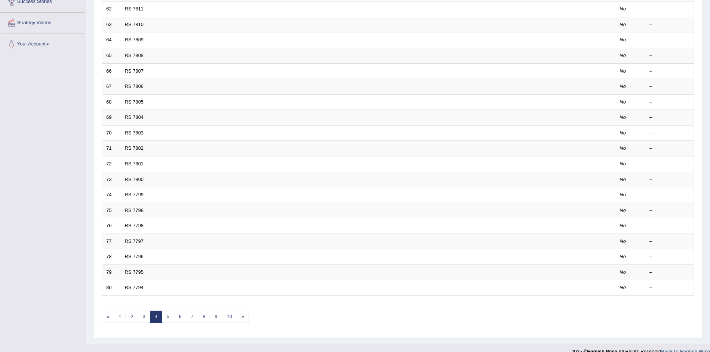
scroll to position [141, 0]
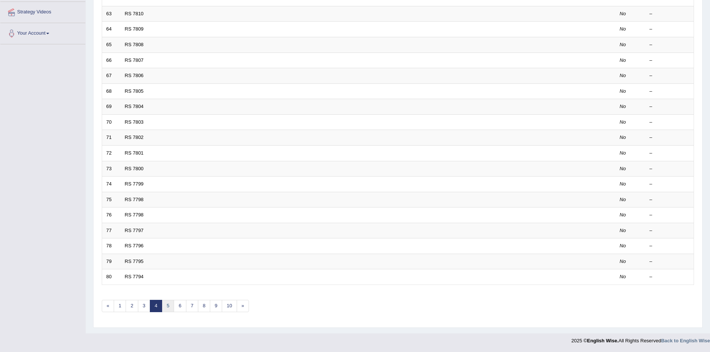
click at [168, 305] on link "5" at bounding box center [168, 306] width 12 height 12
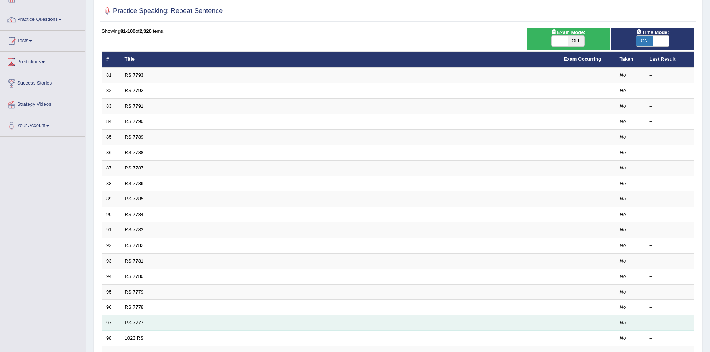
scroll to position [112, 0]
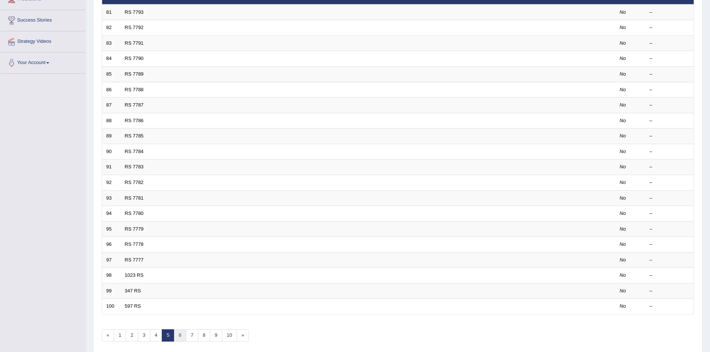
click at [182, 332] on link "6" at bounding box center [180, 335] width 12 height 12
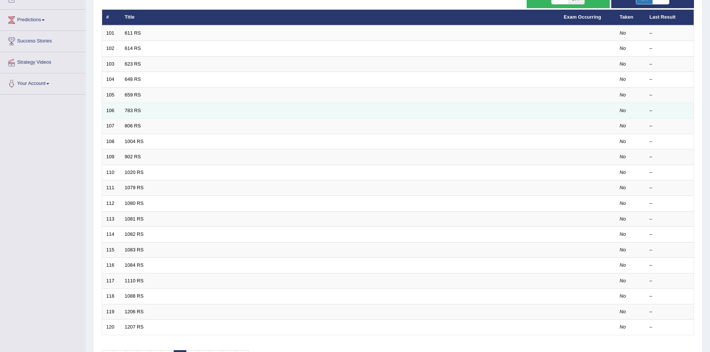
scroll to position [141, 0]
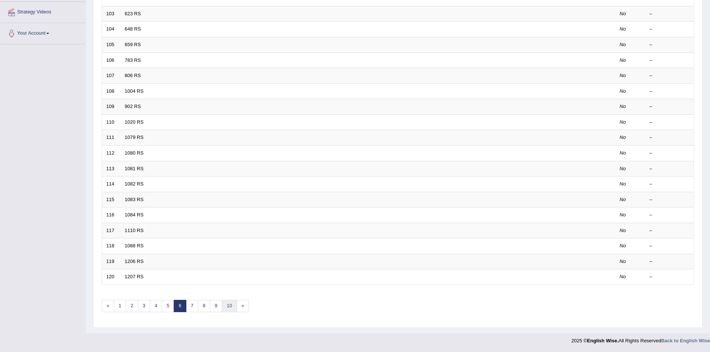
click at [232, 308] on link "10" at bounding box center [229, 306] width 15 height 12
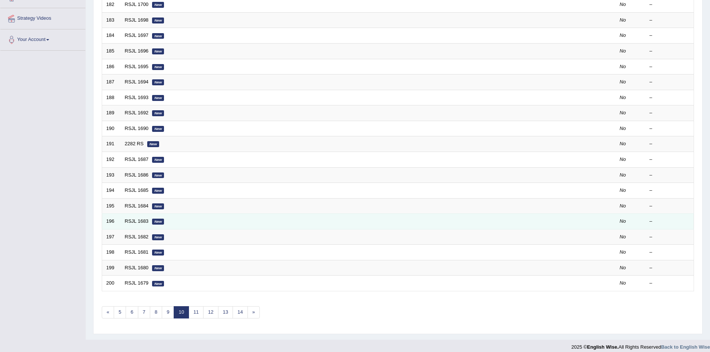
scroll to position [141, 0]
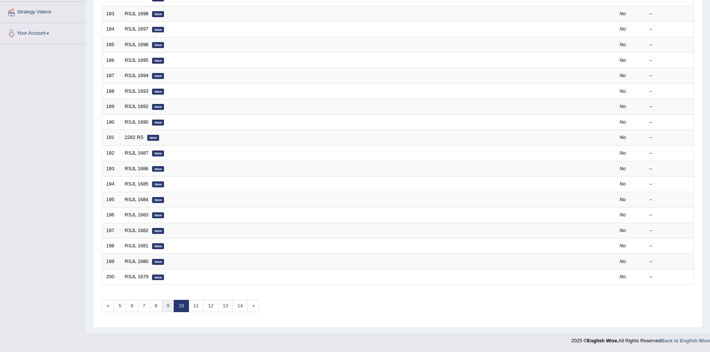
click at [168, 307] on link "9" at bounding box center [168, 306] width 12 height 12
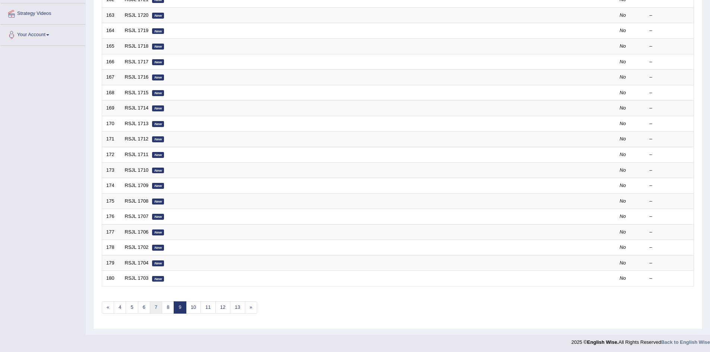
scroll to position [141, 0]
click at [167, 306] on link "8" at bounding box center [168, 306] width 12 height 12
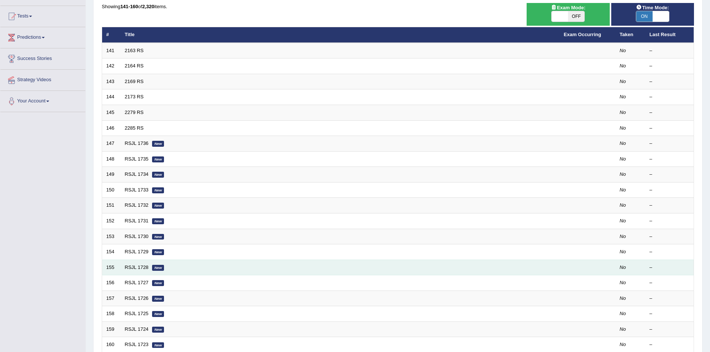
scroll to position [75, 0]
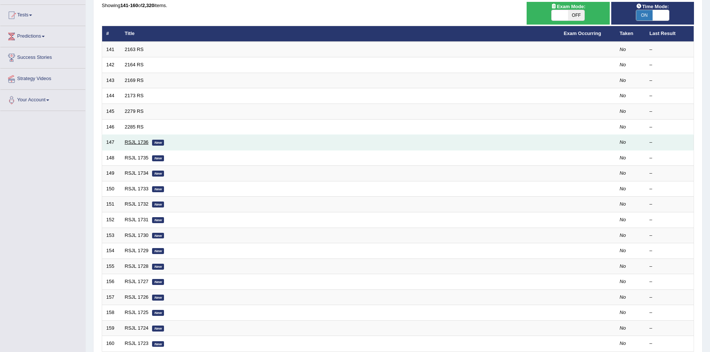
click at [135, 142] on link "RSJL 1736" at bounding box center [137, 142] width 24 height 6
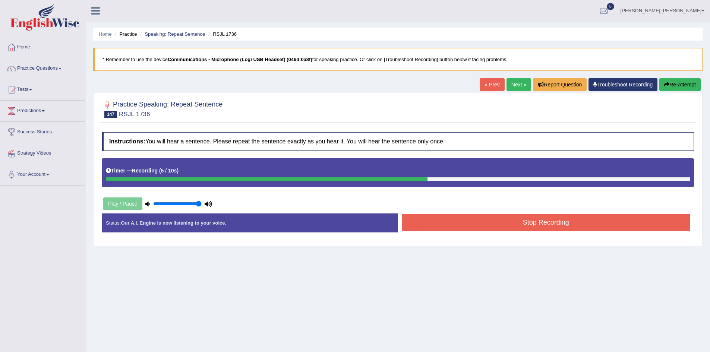
click at [509, 224] on button "Stop Recording" at bounding box center [546, 222] width 289 height 17
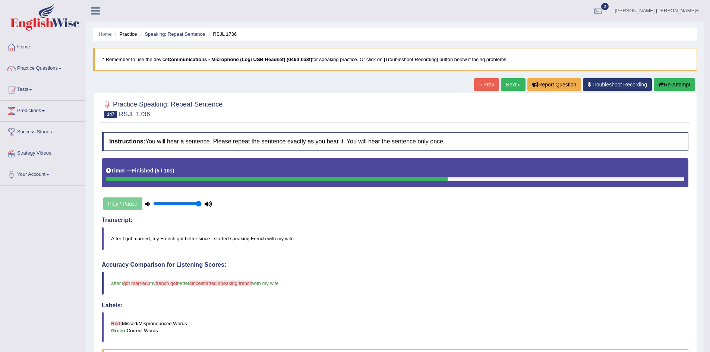
click at [667, 14] on link "Nipen Yogesh Mehta" at bounding box center [656, 9] width 95 height 19
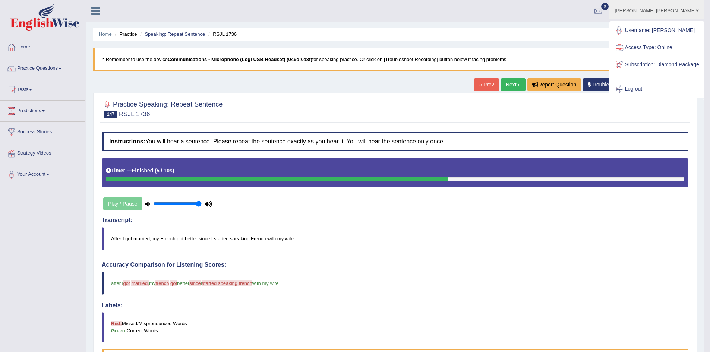
click at [655, 96] on link "Log out" at bounding box center [657, 89] width 94 height 17
